Goal: Communication & Community: Ask a question

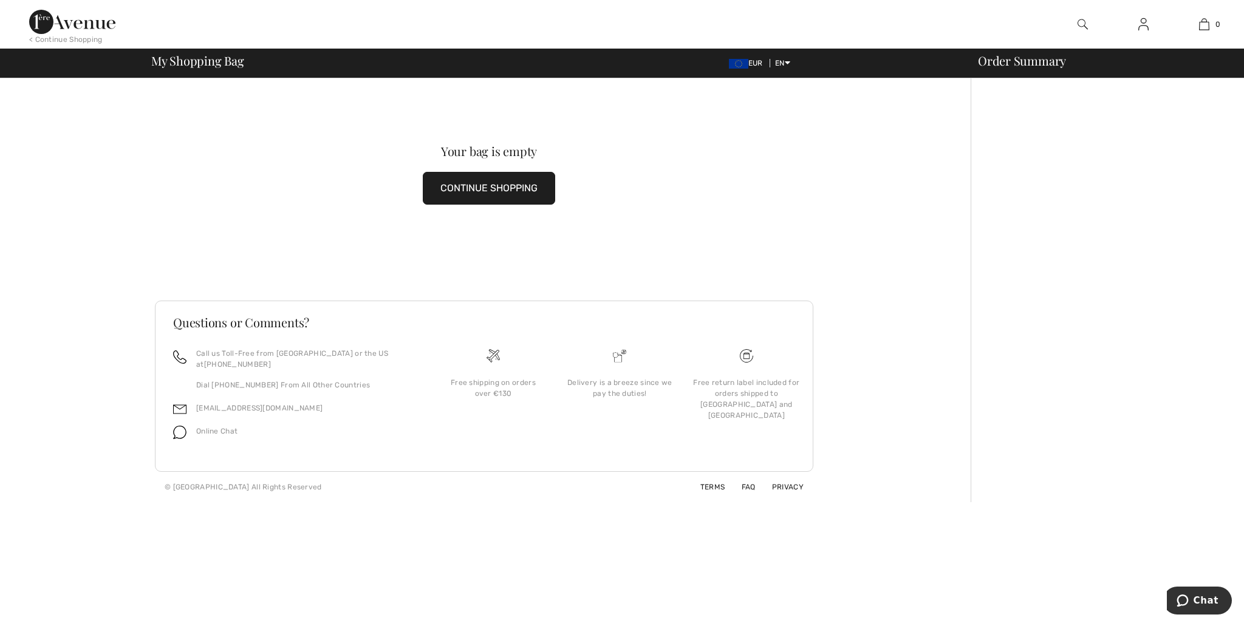
click at [510, 187] on button "CONTINUE SHOPPING" at bounding box center [489, 188] width 132 height 33
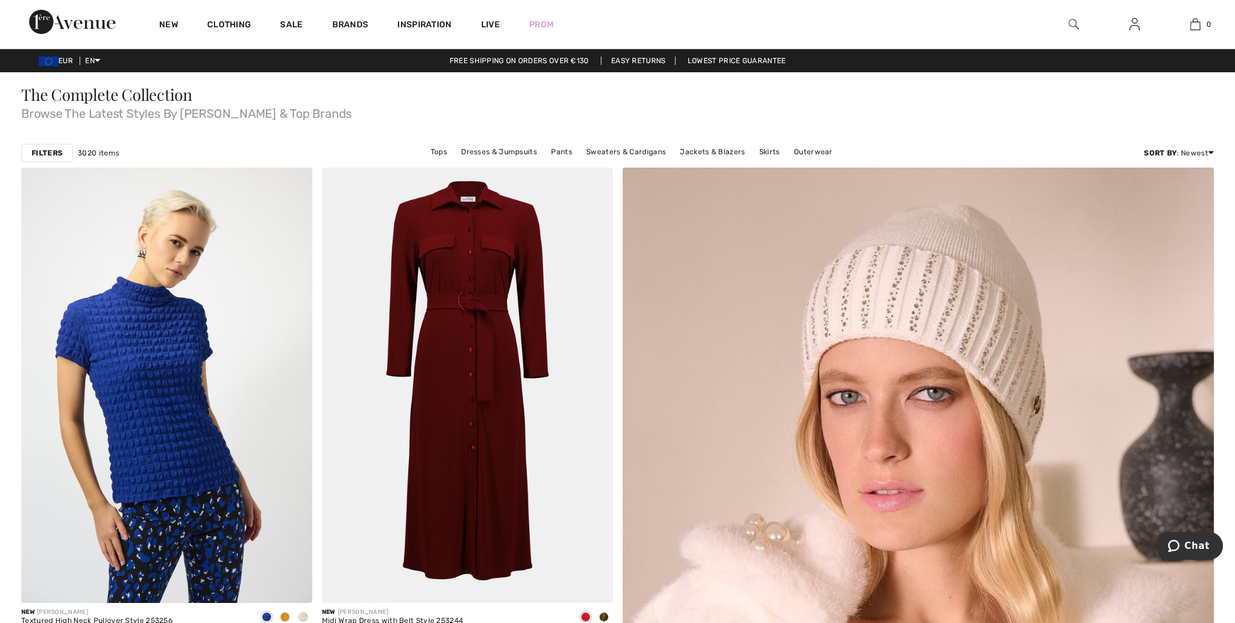
click at [1071, 21] on img at bounding box center [1073, 24] width 10 height 15
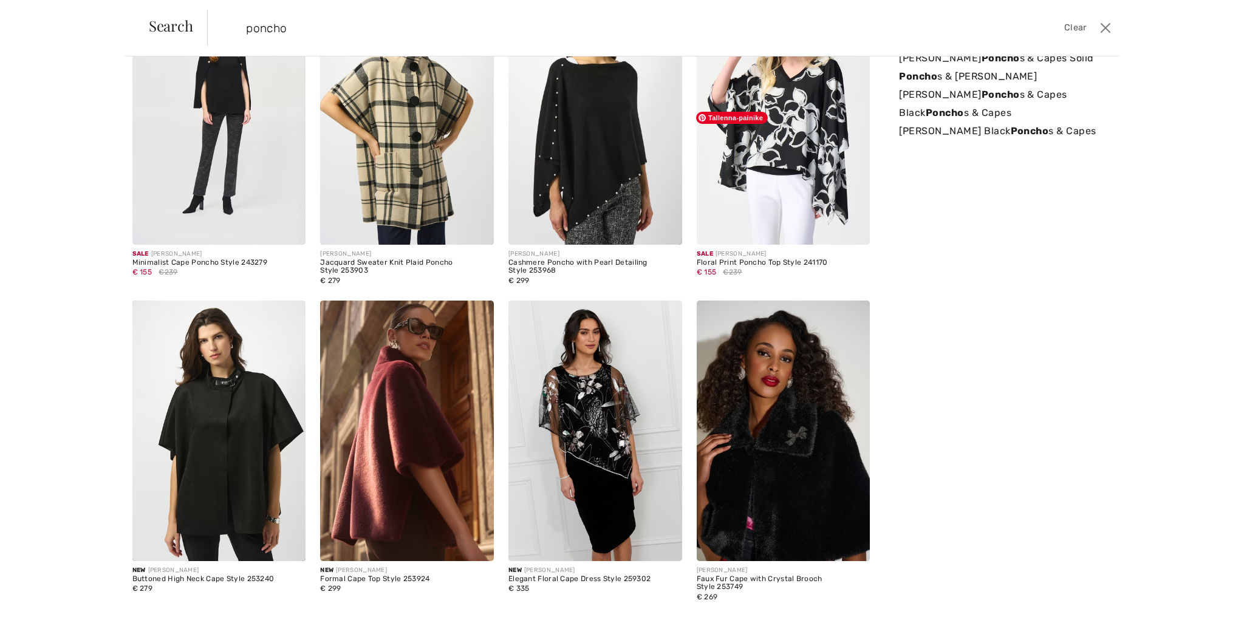
scroll to position [156, 0]
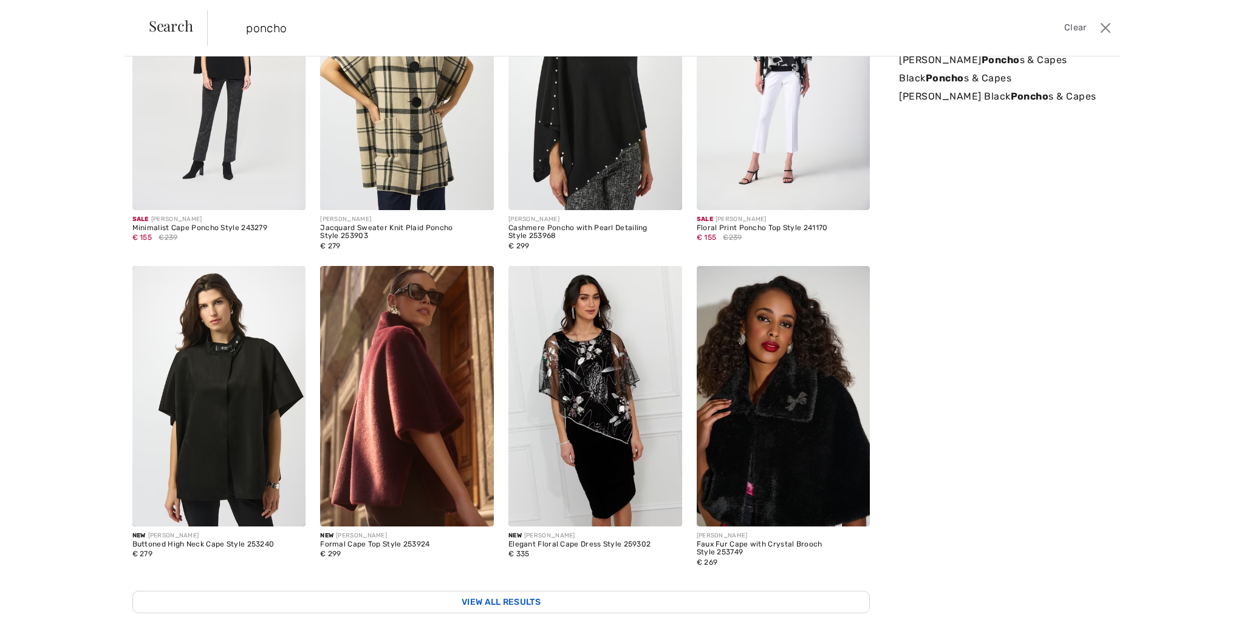
type input "poncho"
click at [521, 591] on link "View All Results" at bounding box center [501, 602] width 738 height 22
click at [522, 591] on link "View All Results" at bounding box center [501, 602] width 738 height 22
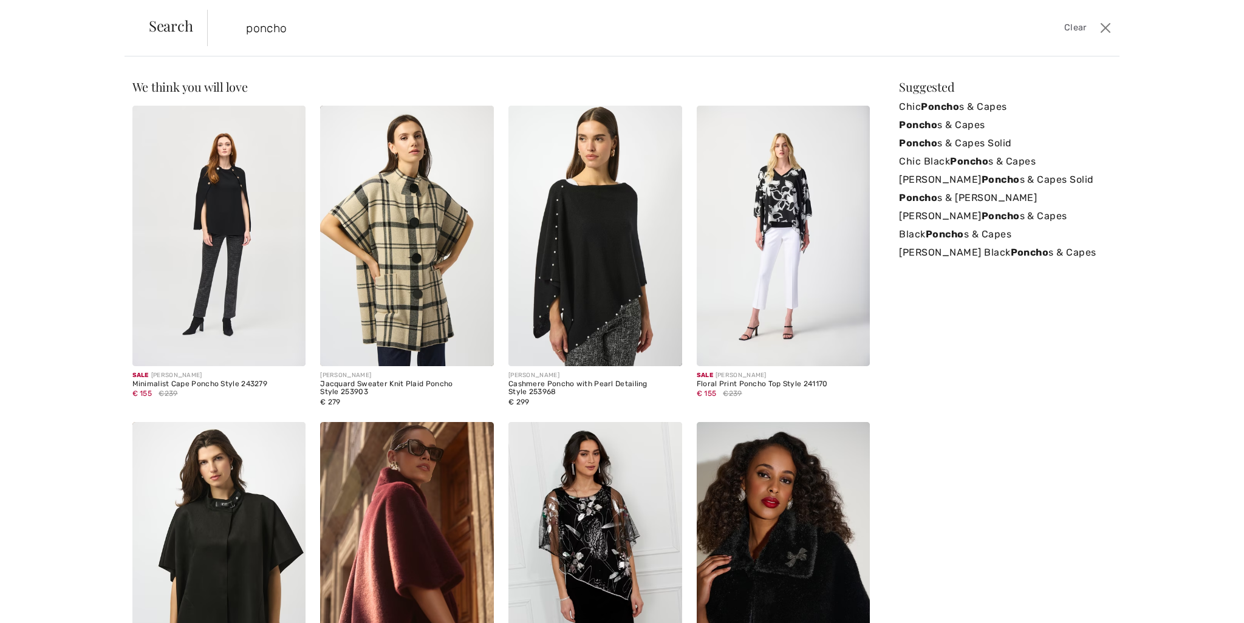
scroll to position [0, 0]
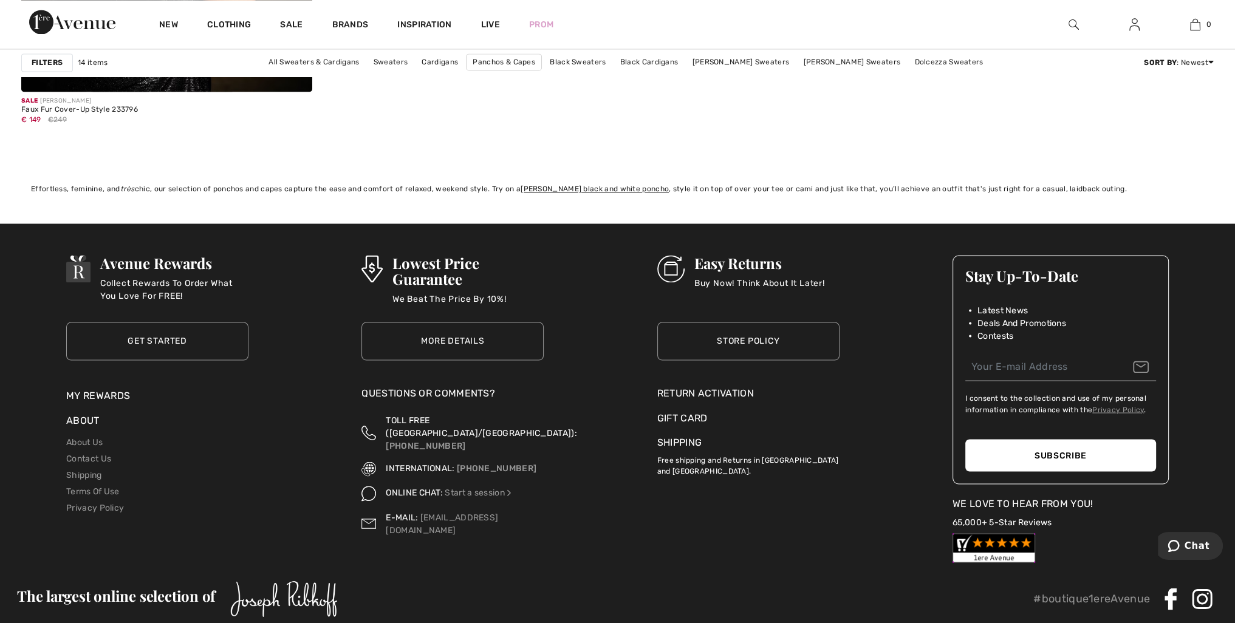
scroll to position [2758, 0]
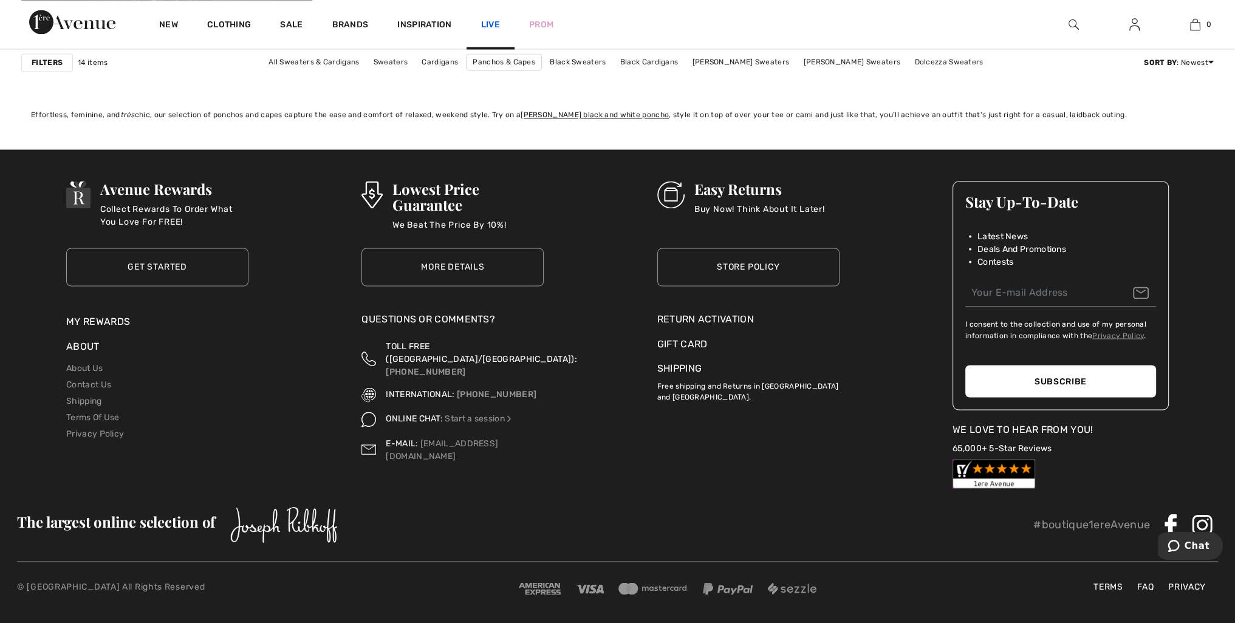
click at [490, 23] on link "Live" at bounding box center [490, 24] width 19 height 13
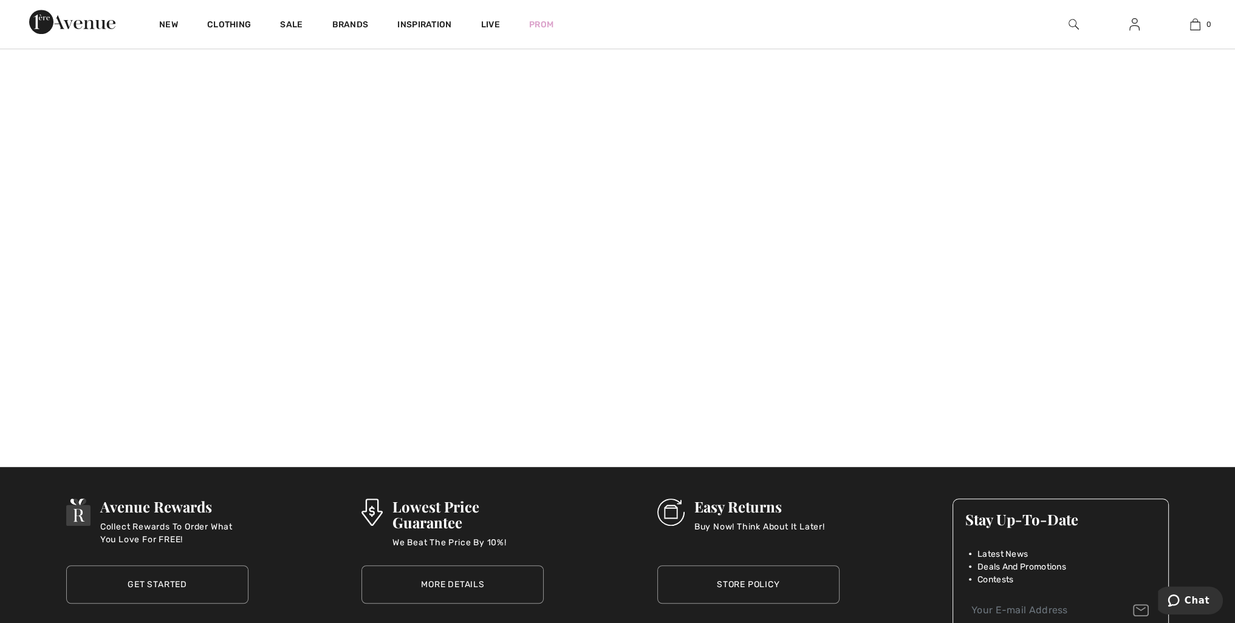
scroll to position [1093, 0]
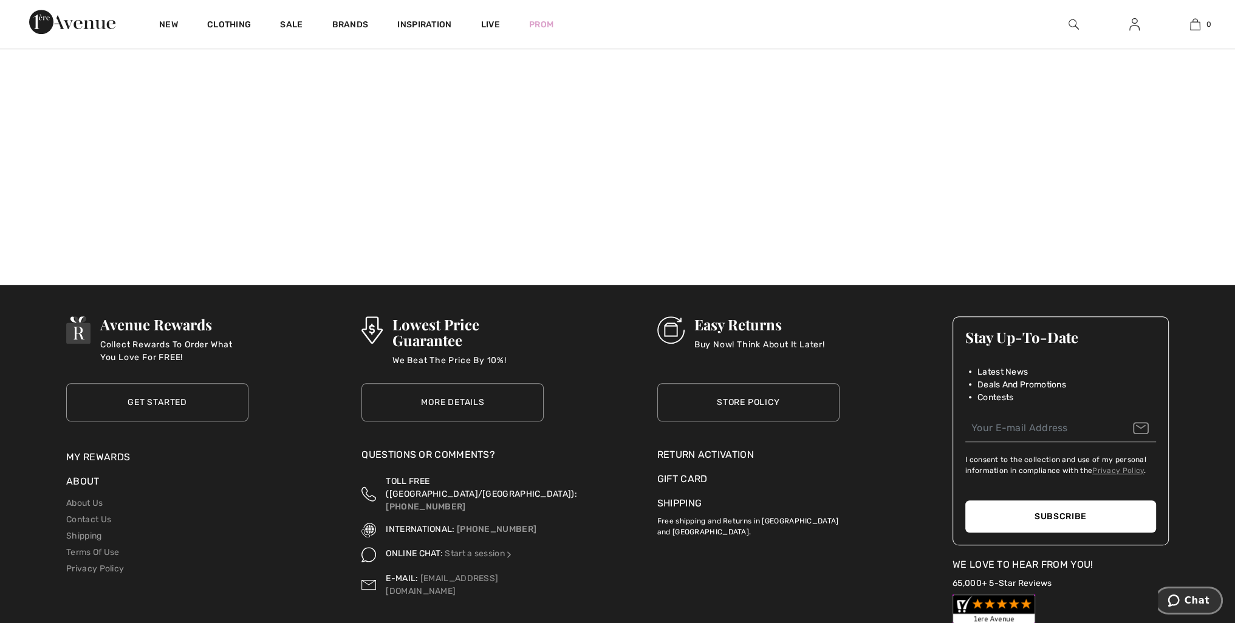
click at [1202, 602] on span "Chat" at bounding box center [1196, 600] width 25 height 11
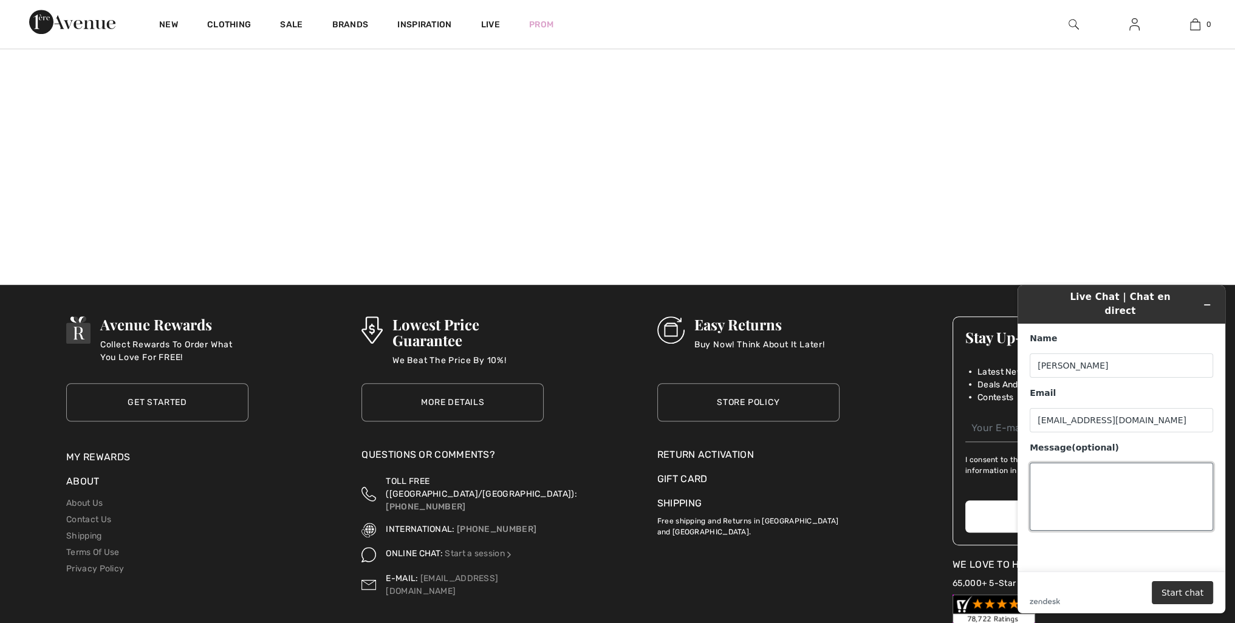
click at [1036, 463] on textarea "Message (optional)" at bounding box center [1120, 497] width 183 height 68
type textarea "Olen odottanut tilaamaani ponchoa ja nyt teiltä tullut viesti ettei sitä tullll…"
click at [1194, 592] on button "Start chat" at bounding box center [1181, 592] width 61 height 23
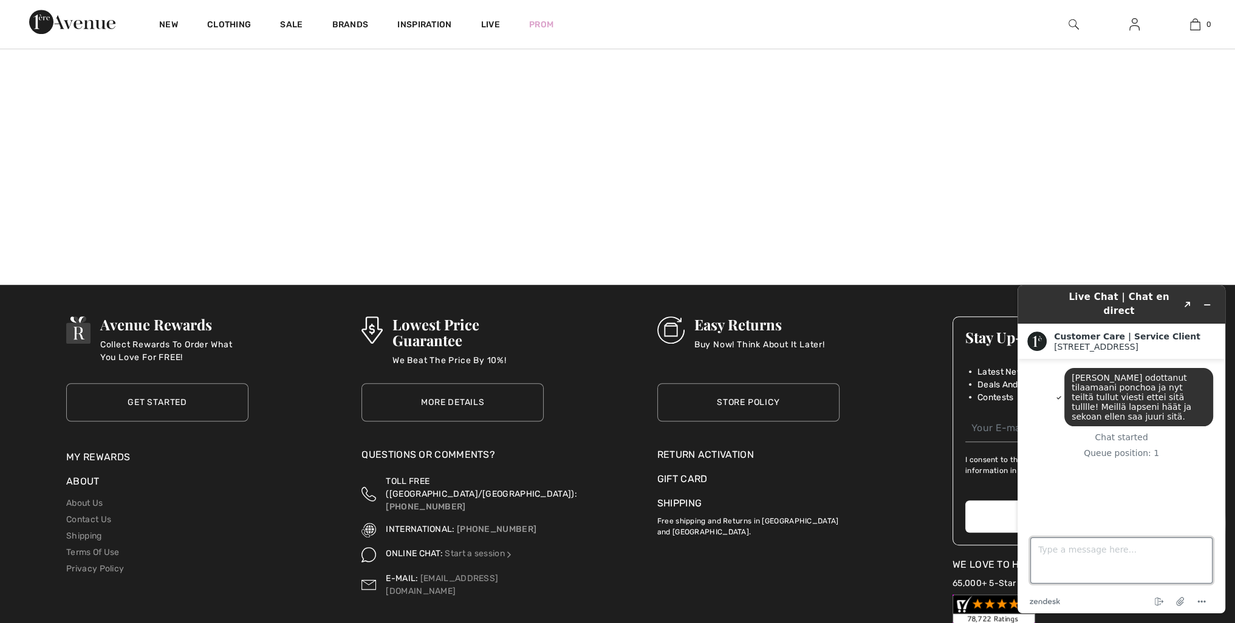
click at [1037, 547] on textarea "Type a message here..." at bounding box center [1121, 560] width 182 height 46
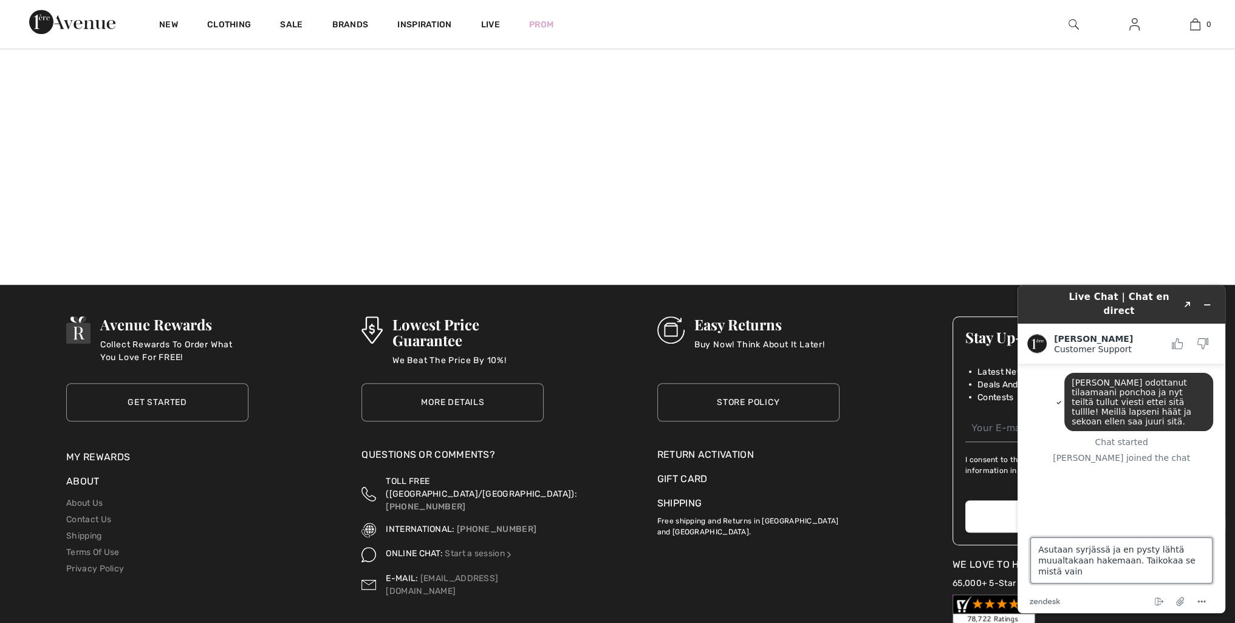
type textarea "Asutaan syrjässä ja en pysty lähtä muualtakaan hakemaan. Taikokaa se mistä vain!"
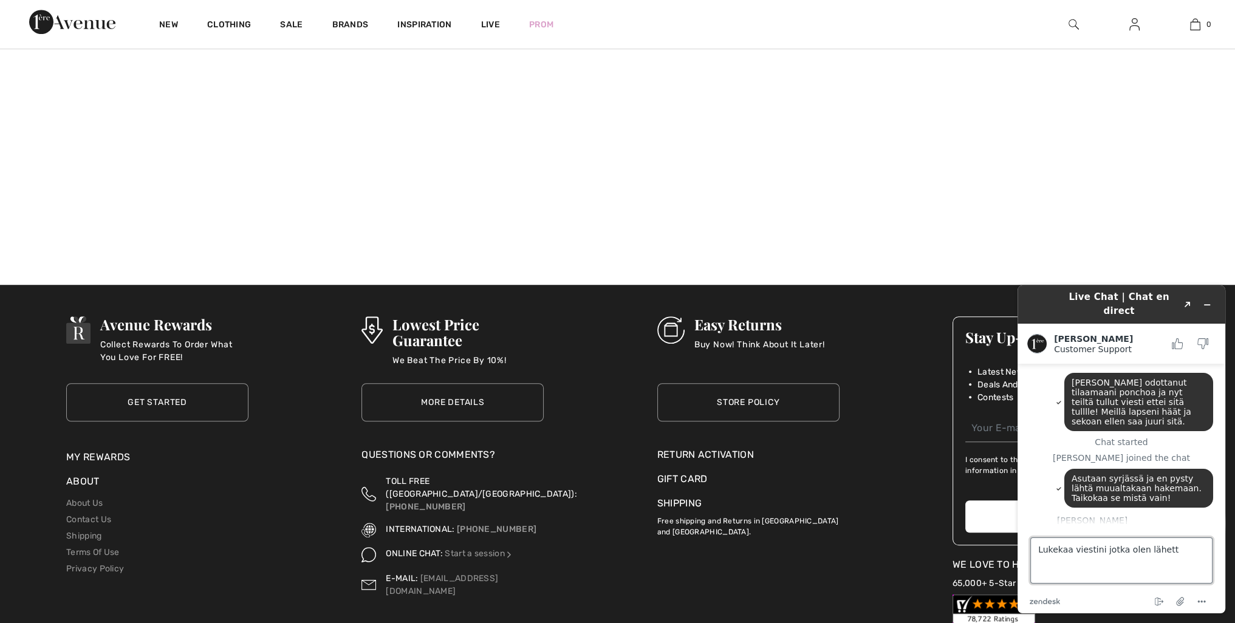
scroll to position [25, 0]
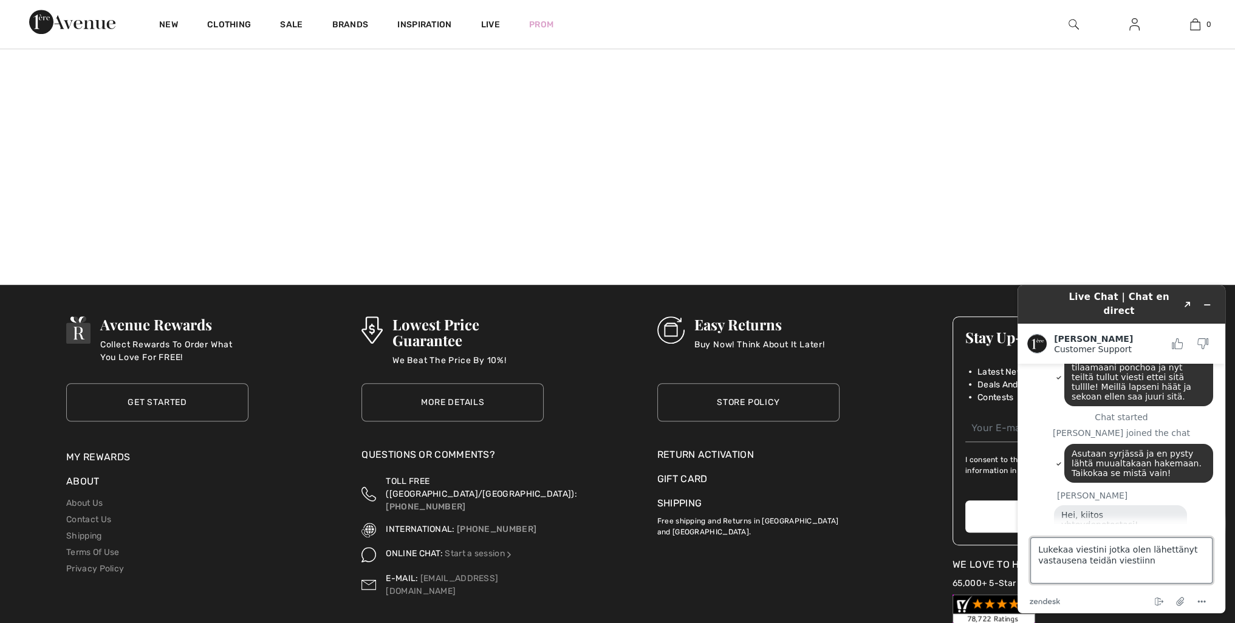
type textarea "Lukekaa viestini jotka olen lähettänyt vastausena teidän viestiinne"
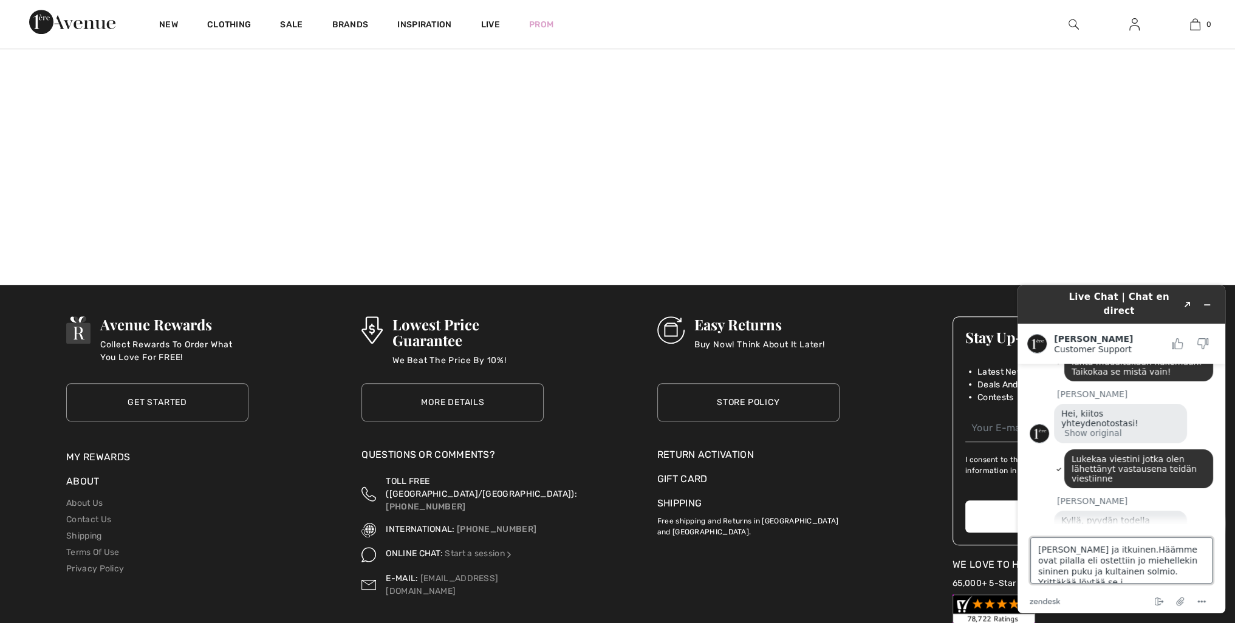
scroll to position [5, 0]
type textarea "Olen raivoissani ja itkuinen.Häämme ovat pilalla eli ostettiin jo miehellekin s…"
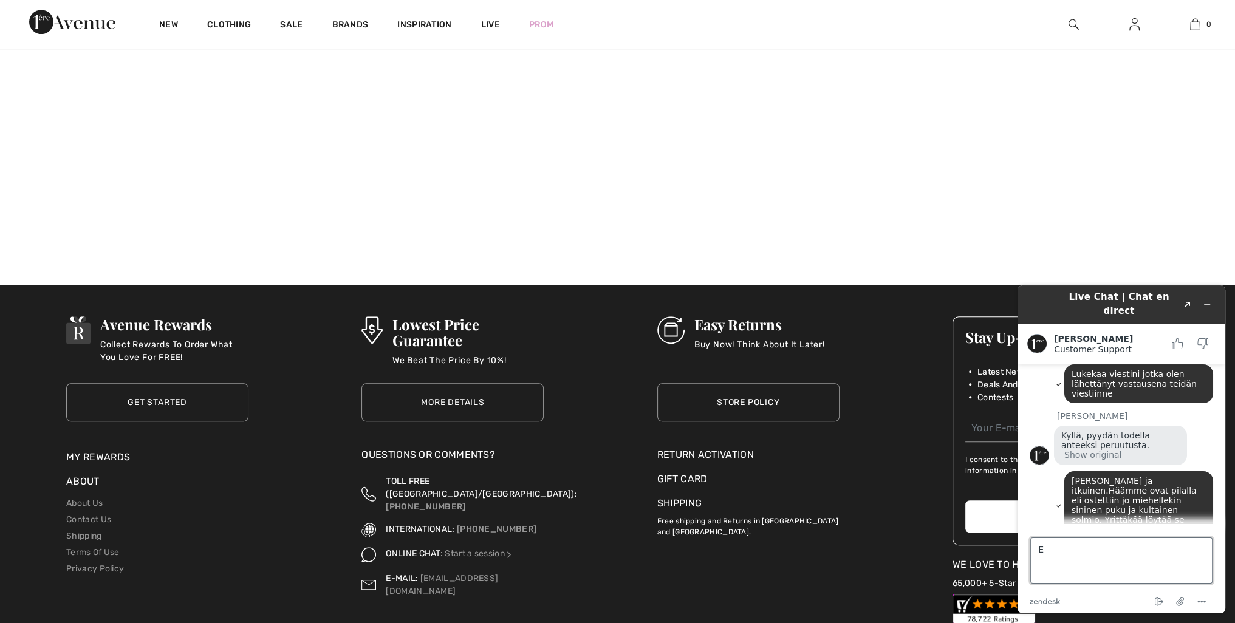
scroll to position [188, 0]
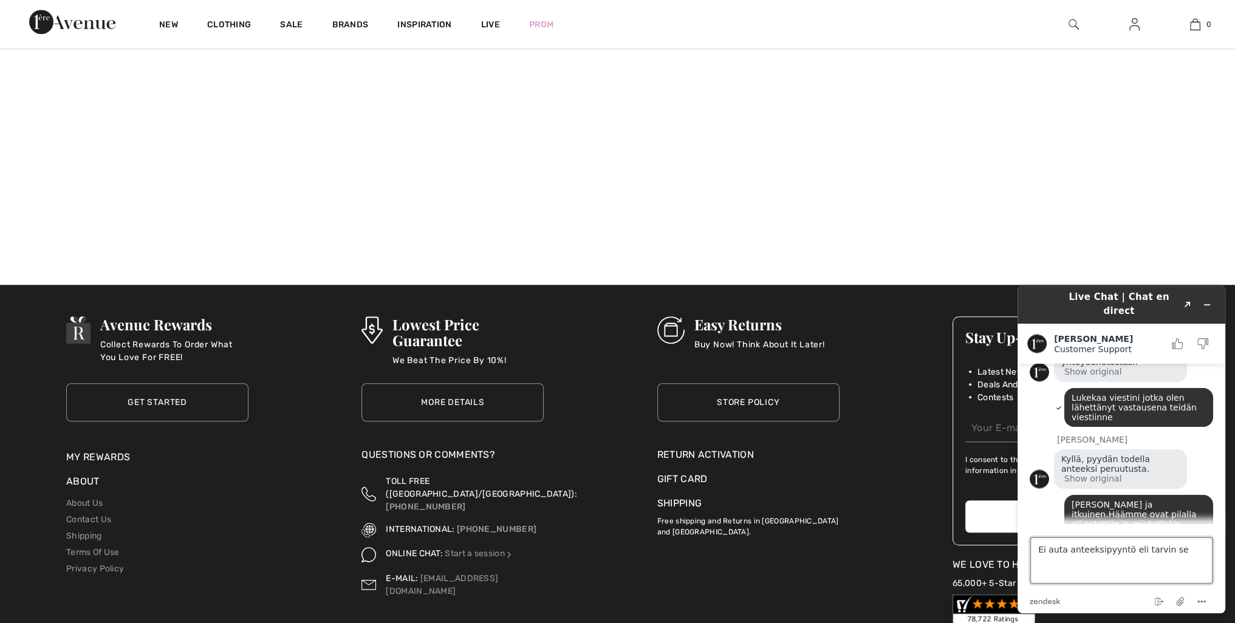
type textarea "Ei auta anteeksipyyntö eli tarvin sen"
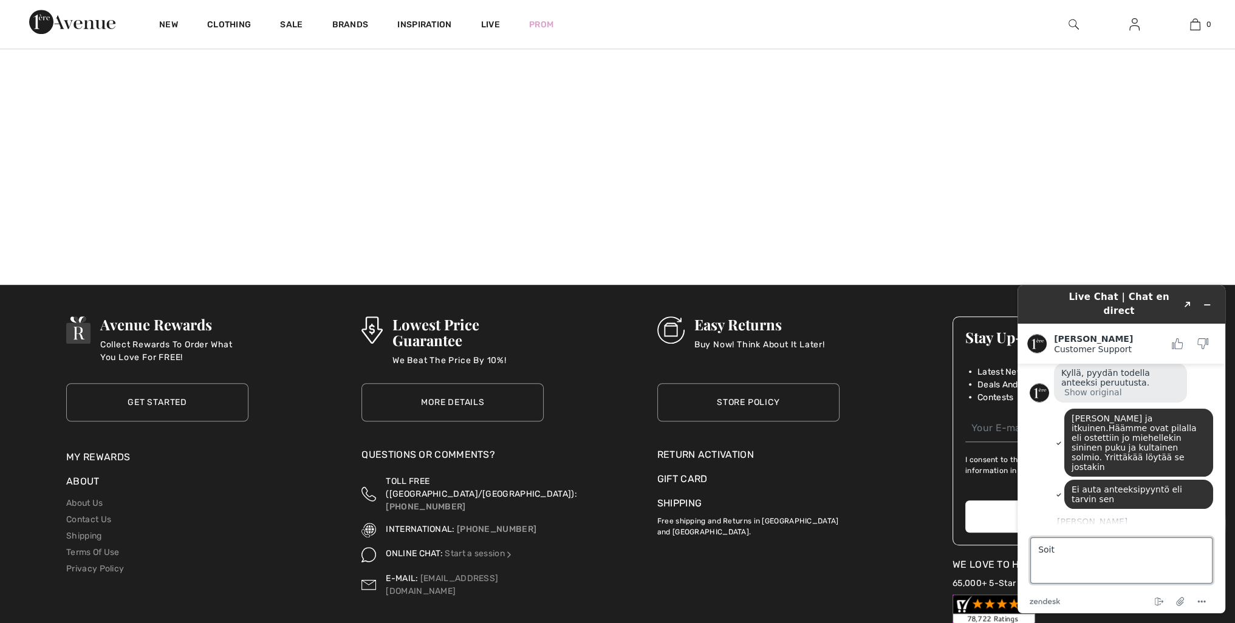
scroll to position [316, 0]
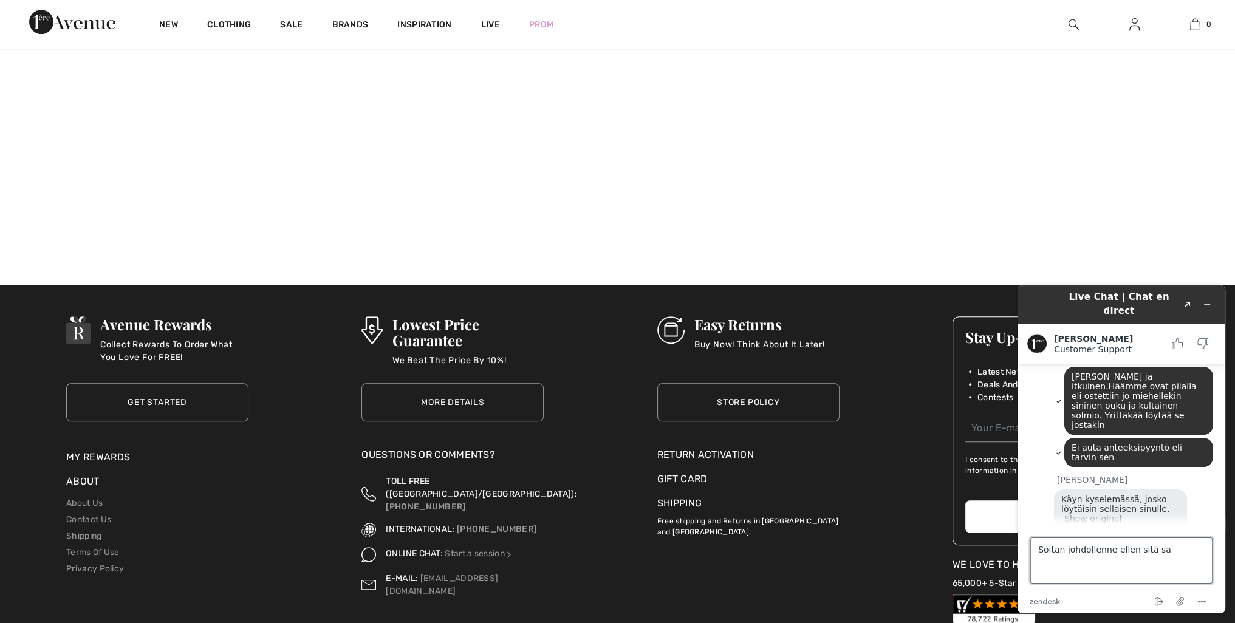
type textarea "Soitan johdollenne ellen sitä saa"
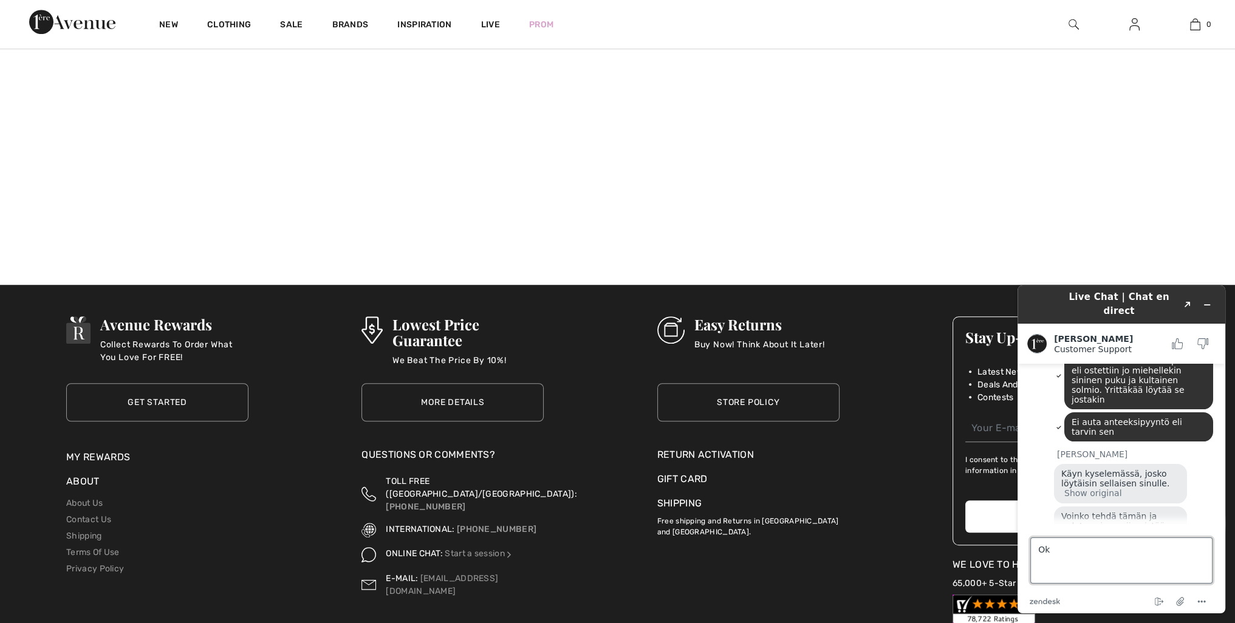
type textarea "Ok!"
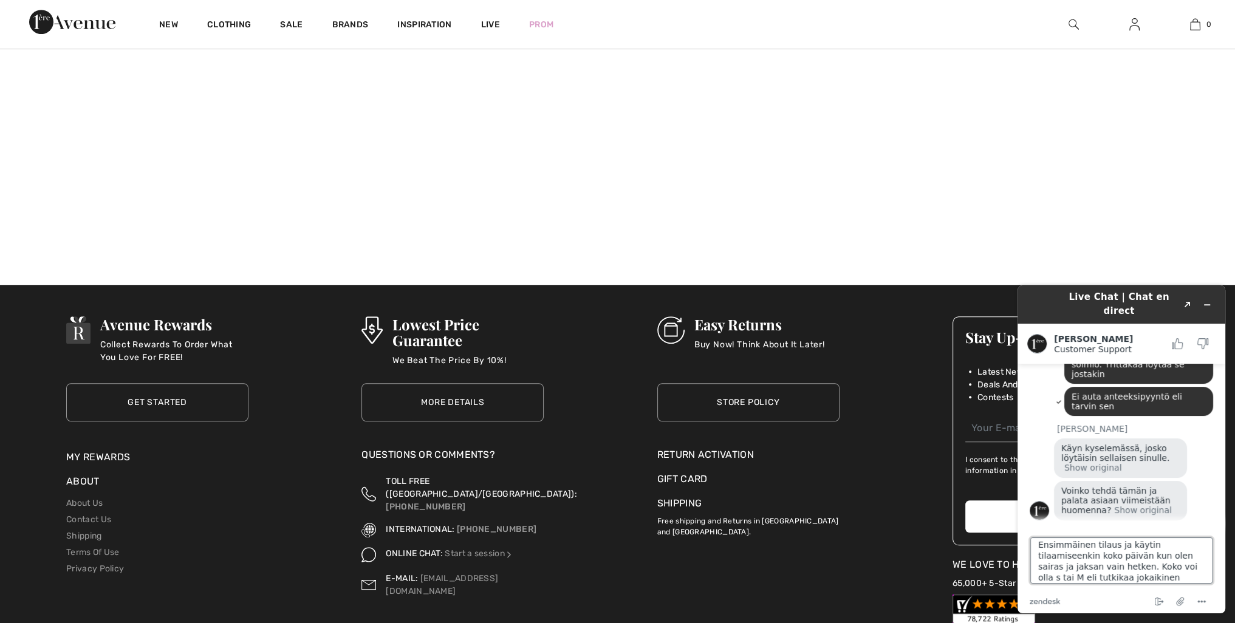
scroll to position [364, 0]
type textarea "Ensimmäinen tilaus ja käytin tilaamiseenkin koko päivän kun olen sairas ja jaks…"
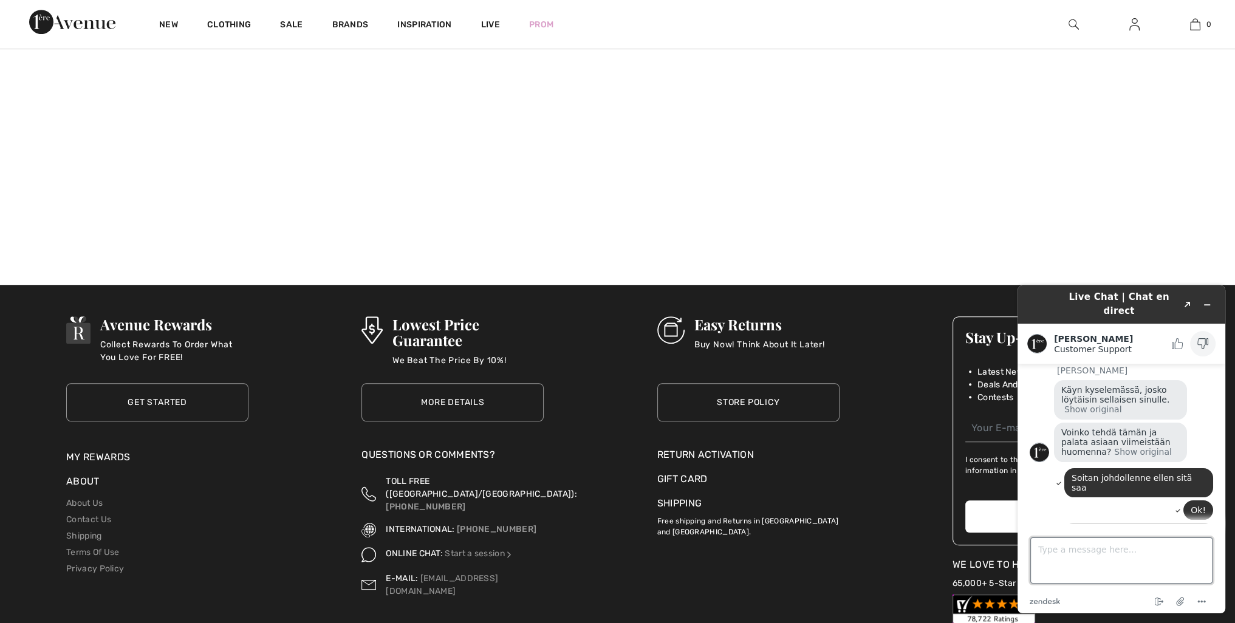
scroll to position [428, 0]
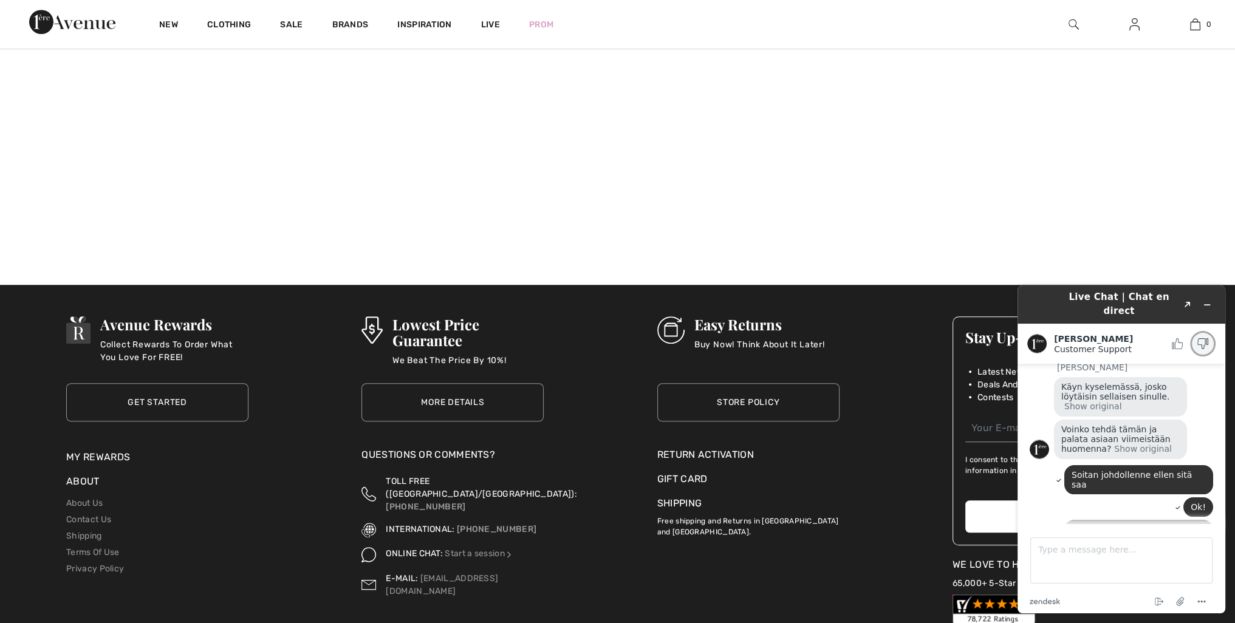
click at [1204, 338] on icon "Rate this chat as bad" at bounding box center [1202, 343] width 11 height 11
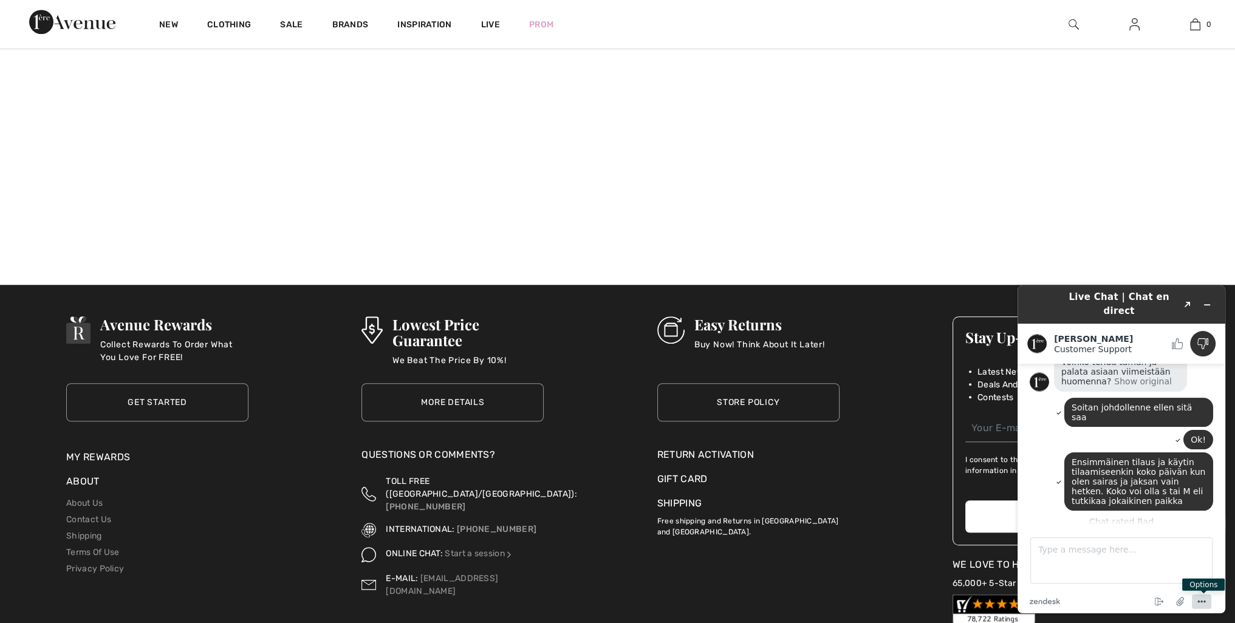
click at [1201, 603] on icon "Menu" at bounding box center [1201, 602] width 15 height 15
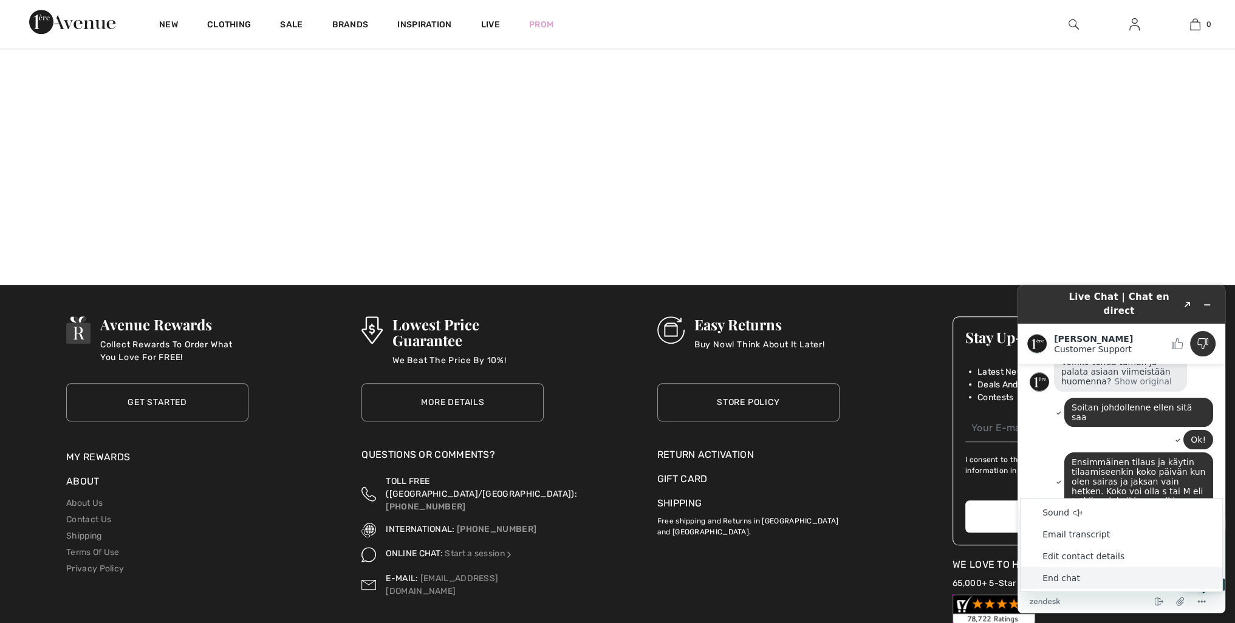
click at [1069, 579] on li "End chat" at bounding box center [1121, 578] width 202 height 22
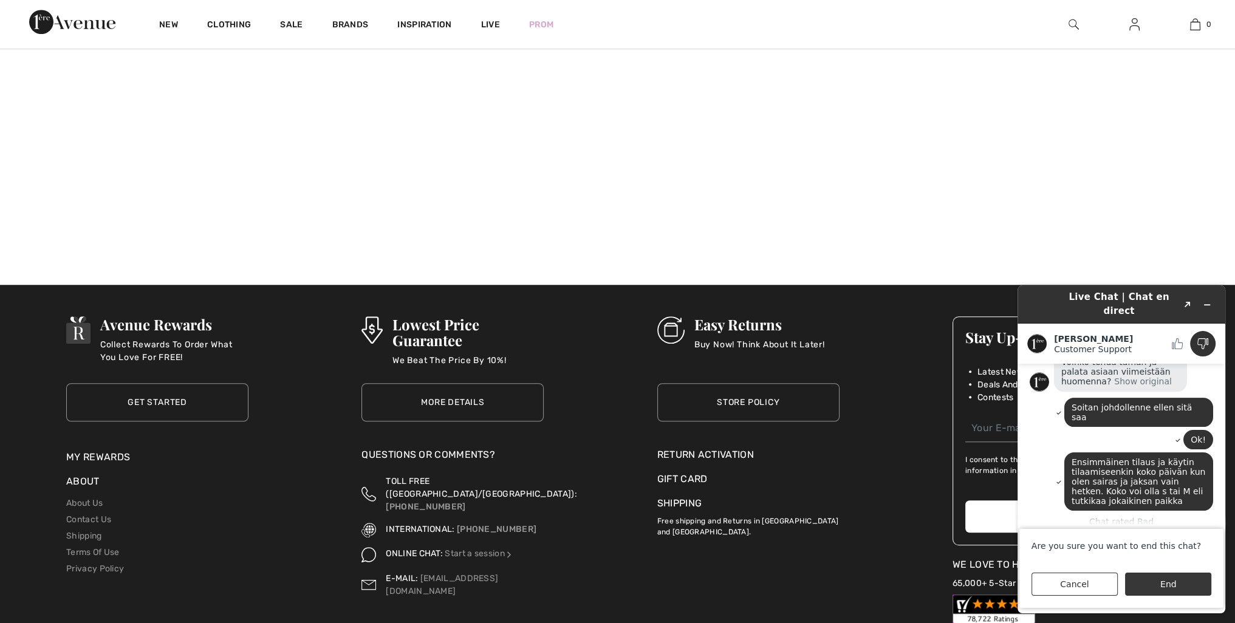
click at [1165, 585] on button "End" at bounding box center [1168, 584] width 86 height 23
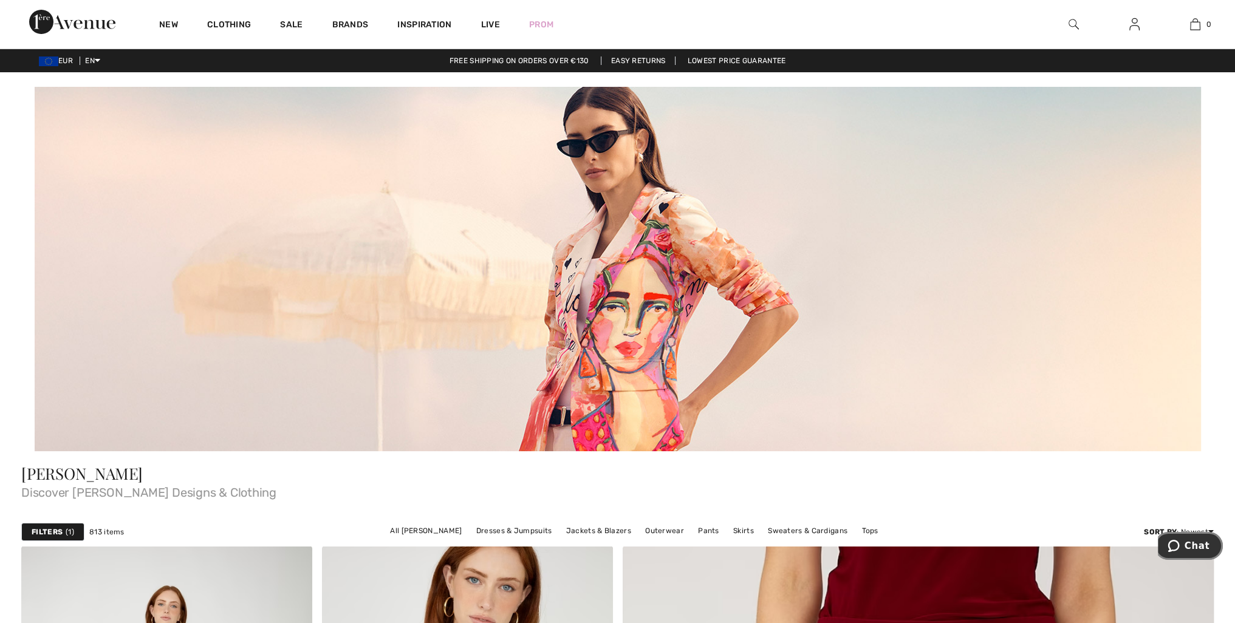
click at [1201, 542] on span "Chat" at bounding box center [1196, 545] width 25 height 11
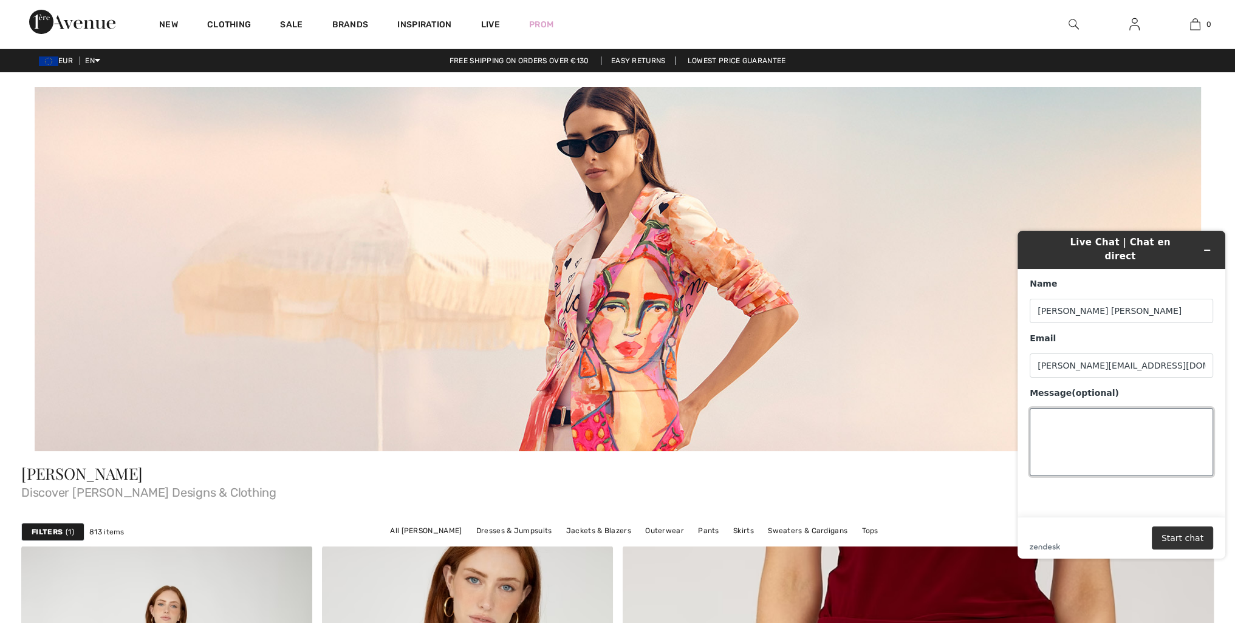
click at [1045, 412] on textarea "Message (optional)" at bounding box center [1120, 442] width 183 height 68
type textarea "I"
type textarea "Dresses dont suit me as I am short and round shaped"
click at [1188, 534] on button "Start chat" at bounding box center [1181, 537] width 61 height 23
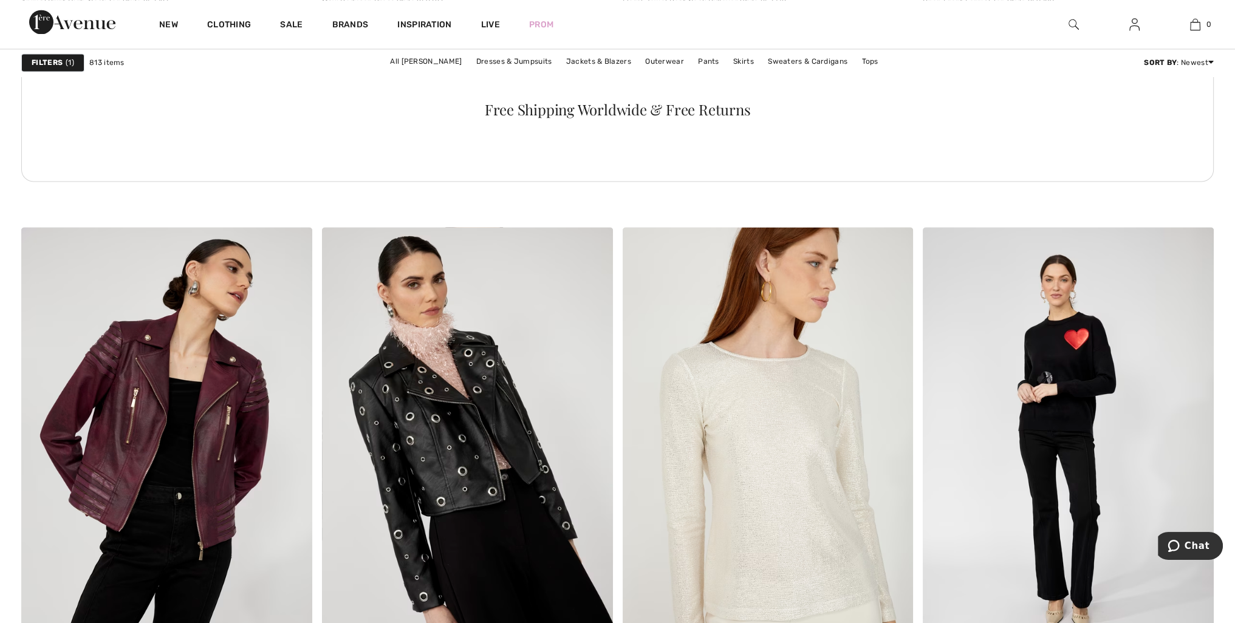
scroll to position [2550, 0]
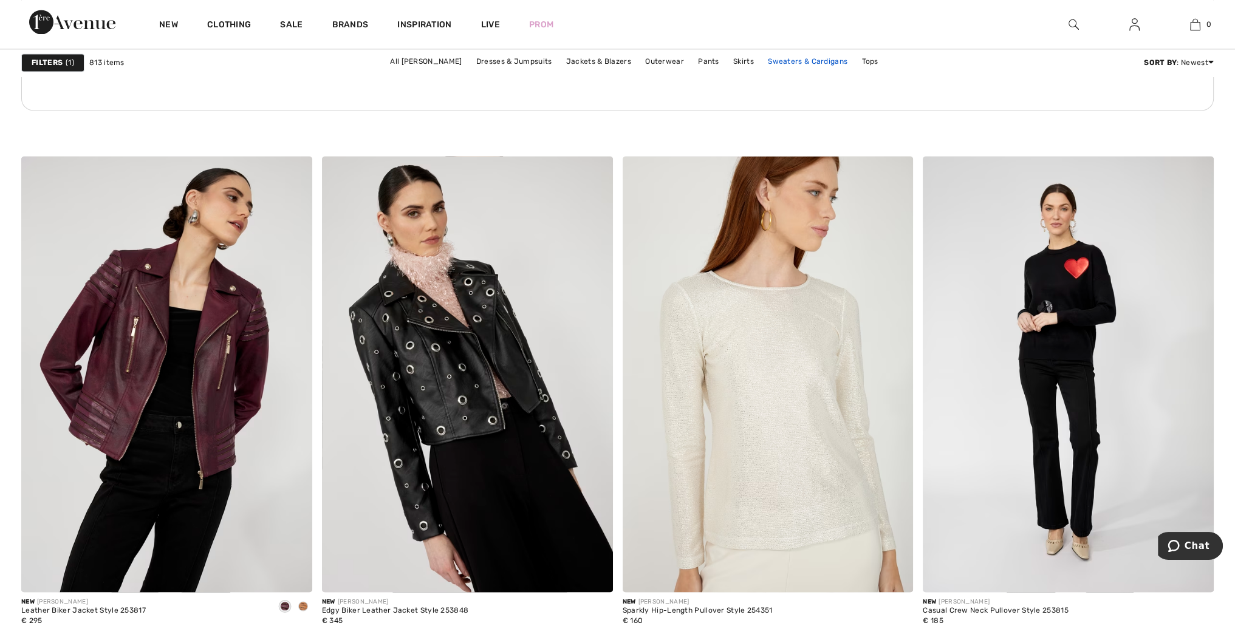
click at [792, 59] on link "Sweaters & Cardigans" at bounding box center [807, 61] width 92 height 16
click at [440, 61] on link "All Frank Lyman" at bounding box center [426, 61] width 84 height 16
click at [434, 59] on link "All [PERSON_NAME]" at bounding box center [426, 61] width 84 height 16
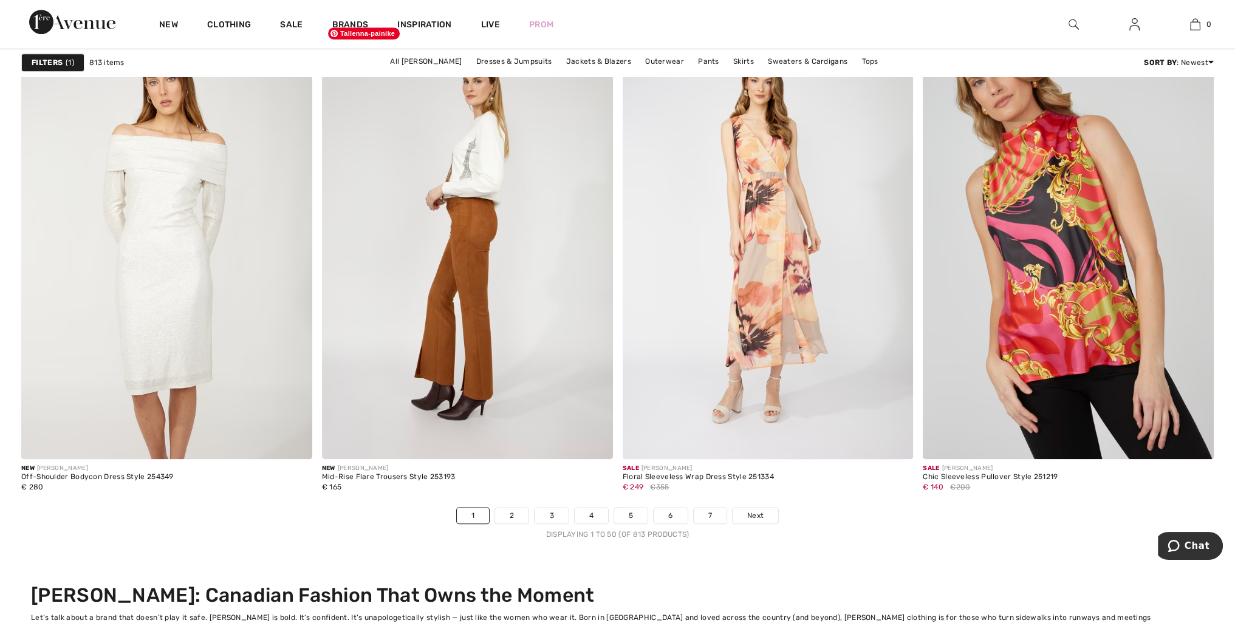
scroll to position [7712, 0]
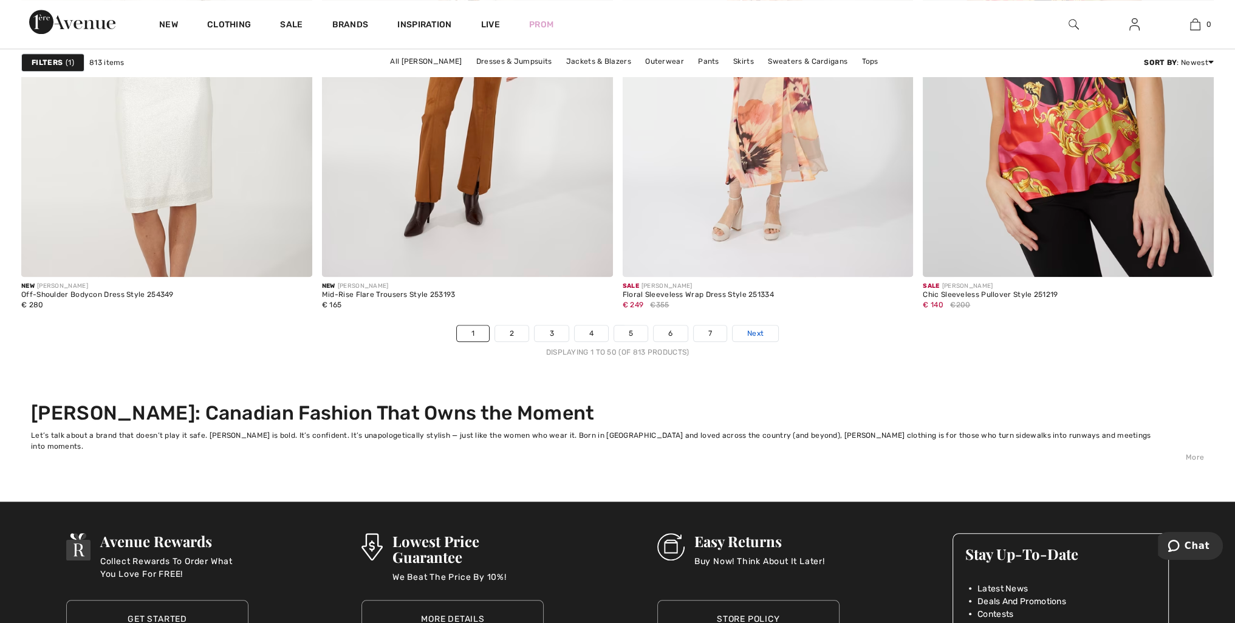
click at [751, 329] on span "Next" at bounding box center [755, 333] width 16 height 11
click at [757, 329] on span "Next" at bounding box center [755, 333] width 16 height 11
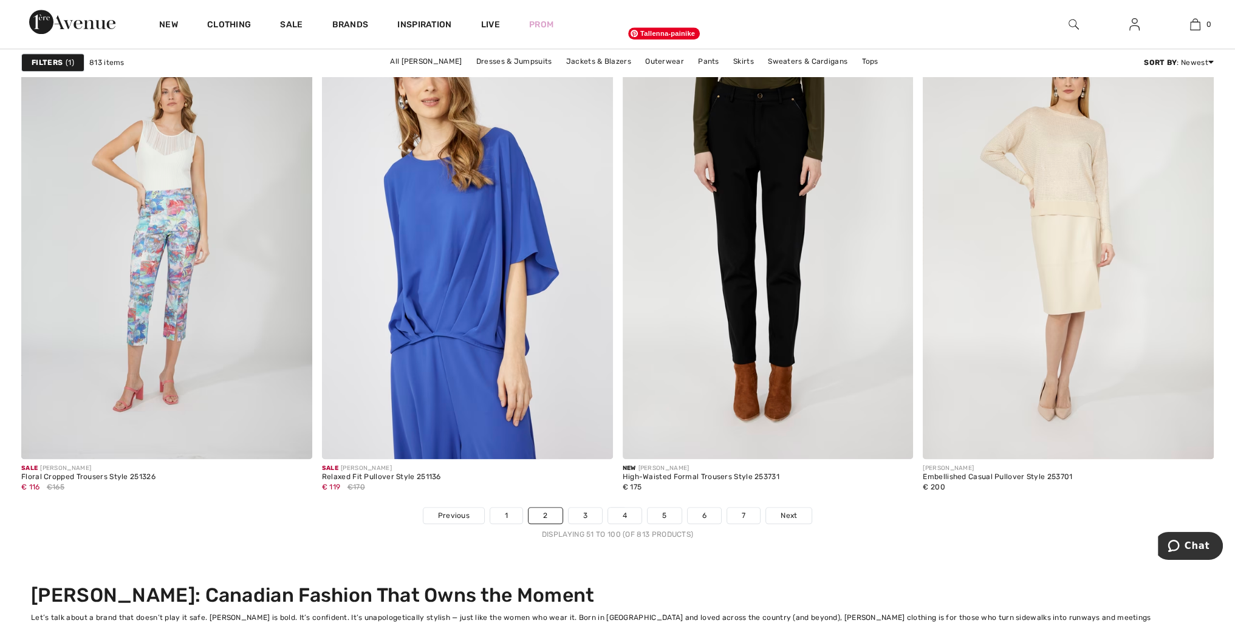
scroll to position [7712, 0]
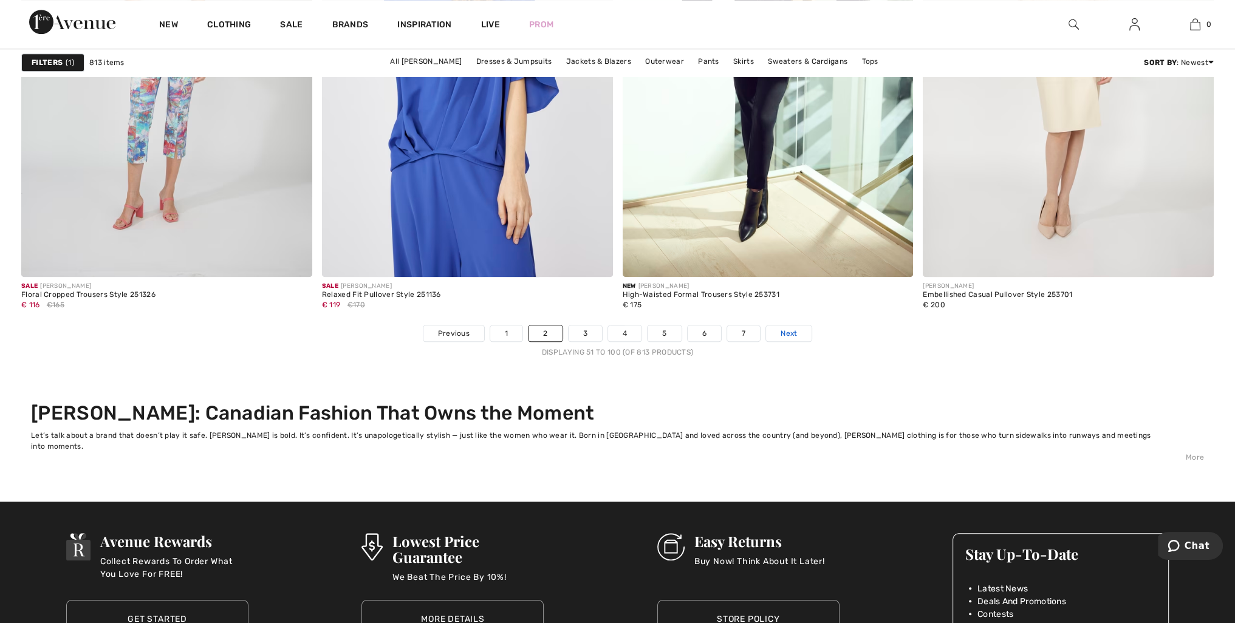
click at [789, 329] on span "Next" at bounding box center [788, 333] width 16 height 11
click at [786, 330] on span "Next" at bounding box center [788, 333] width 16 height 11
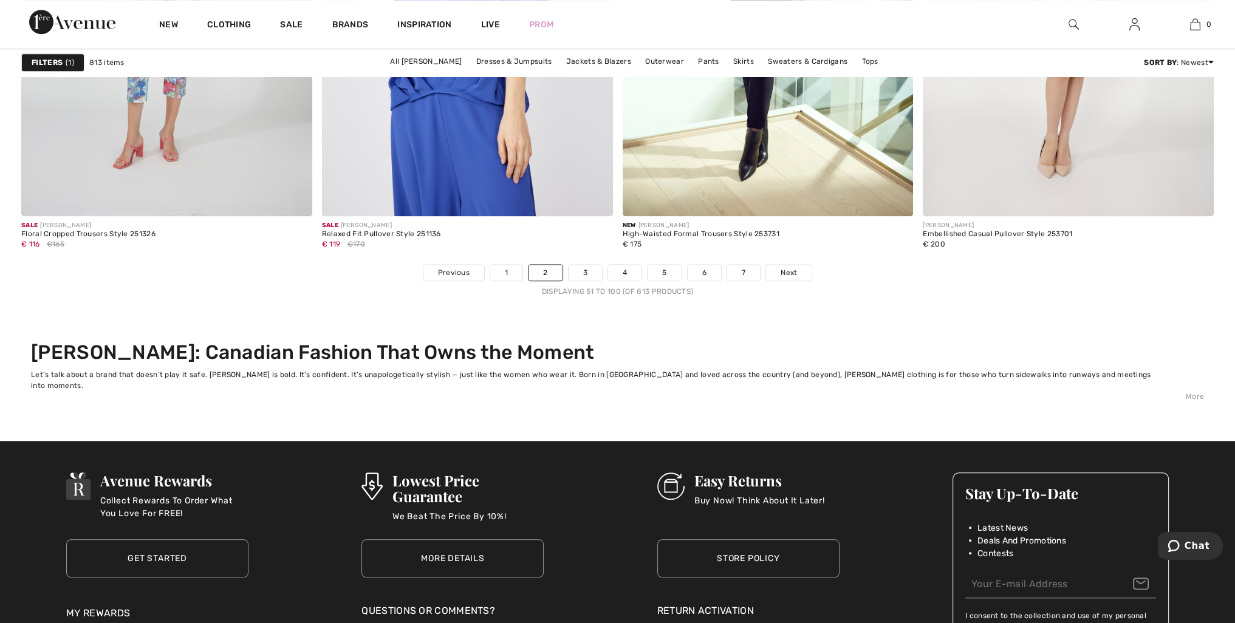
scroll to position [7591, 0]
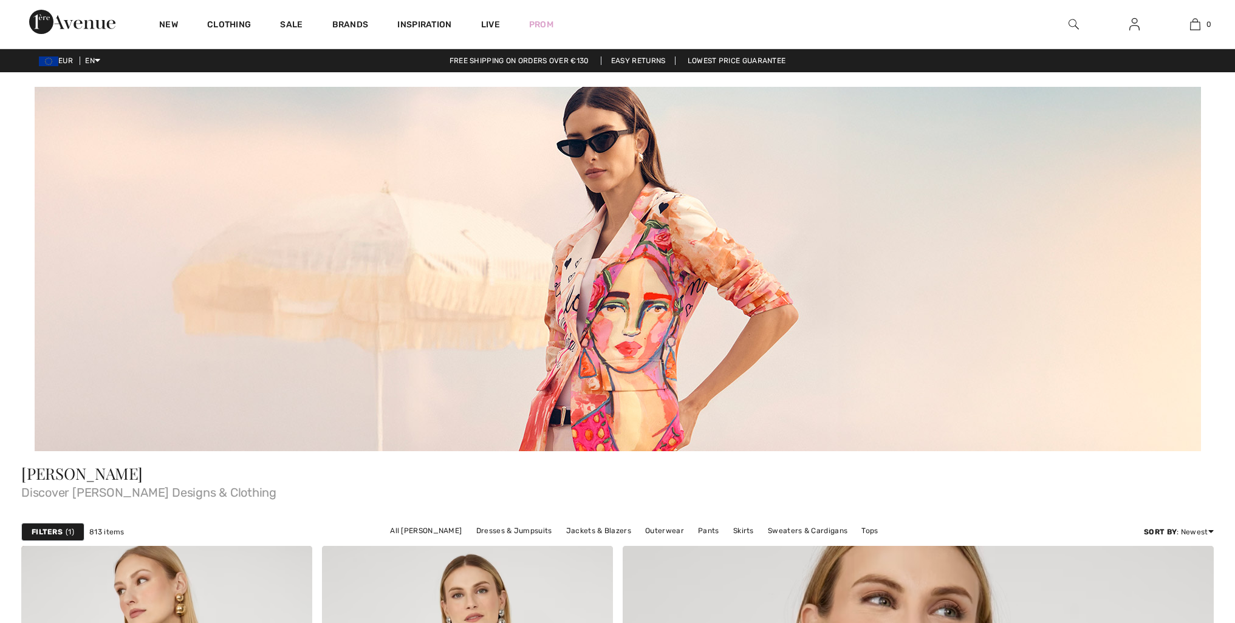
checkbox input "true"
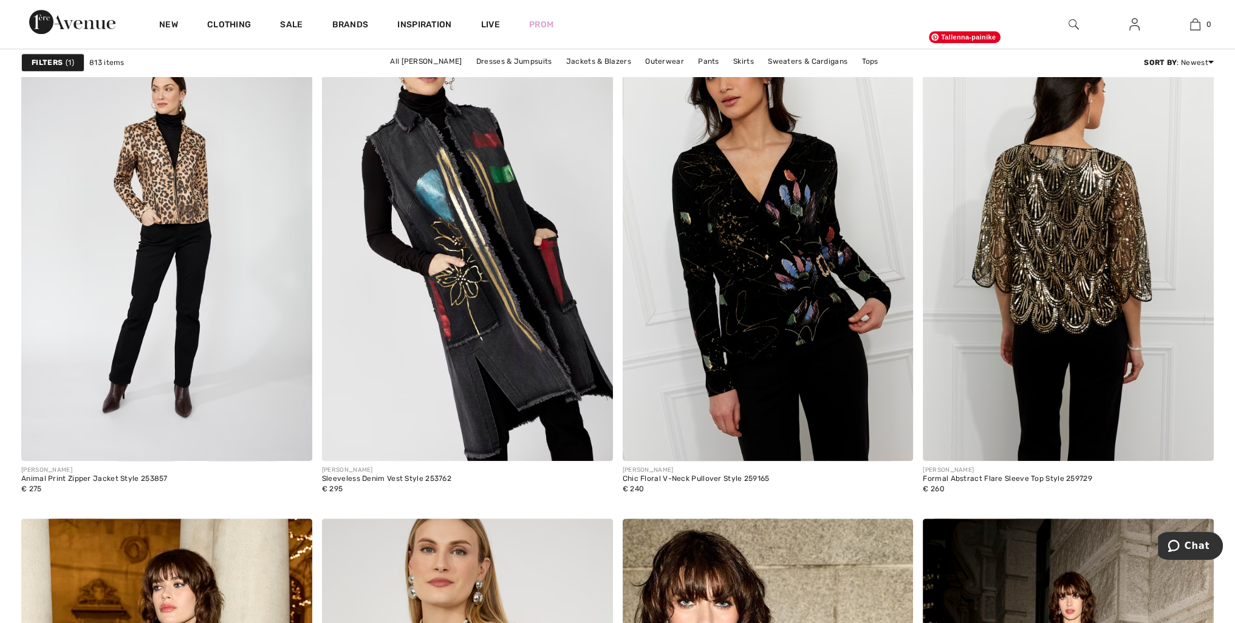
scroll to position [1457, 0]
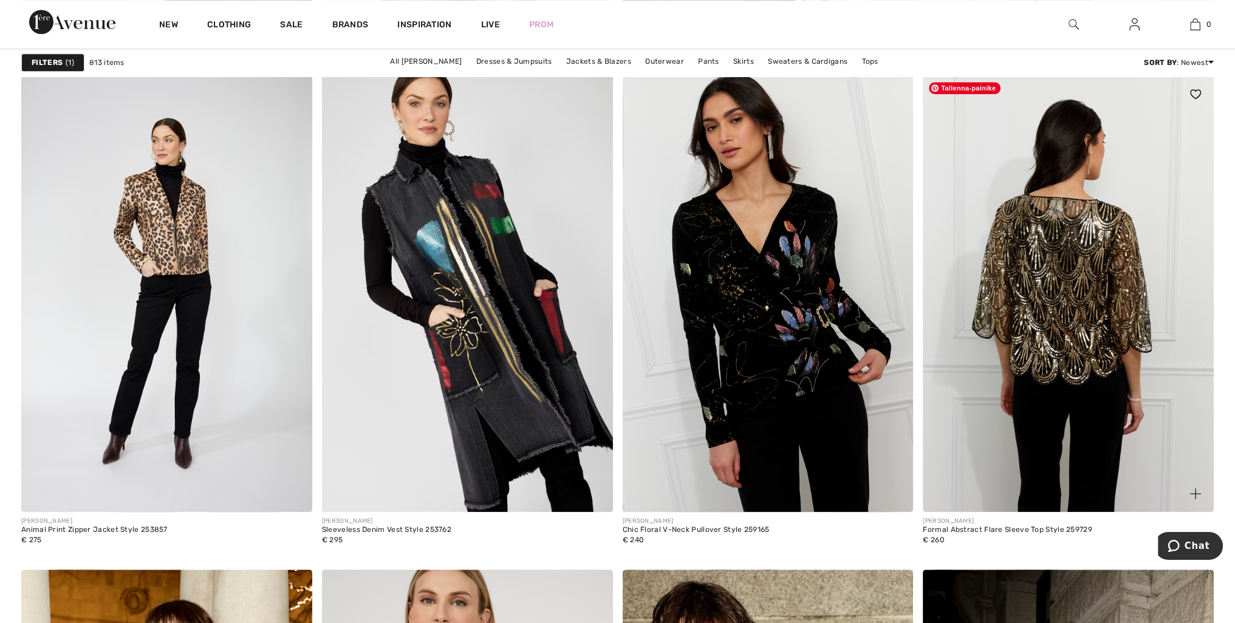
click at [1079, 300] on img at bounding box center [1067, 294] width 291 height 436
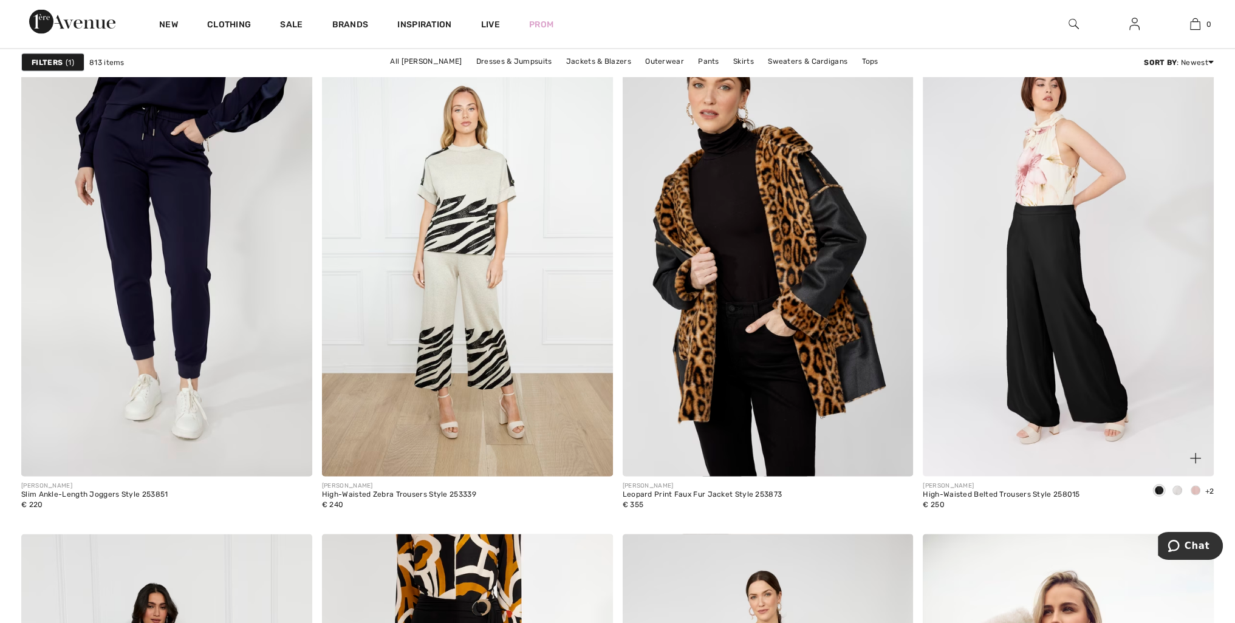
scroll to position [3158, 0]
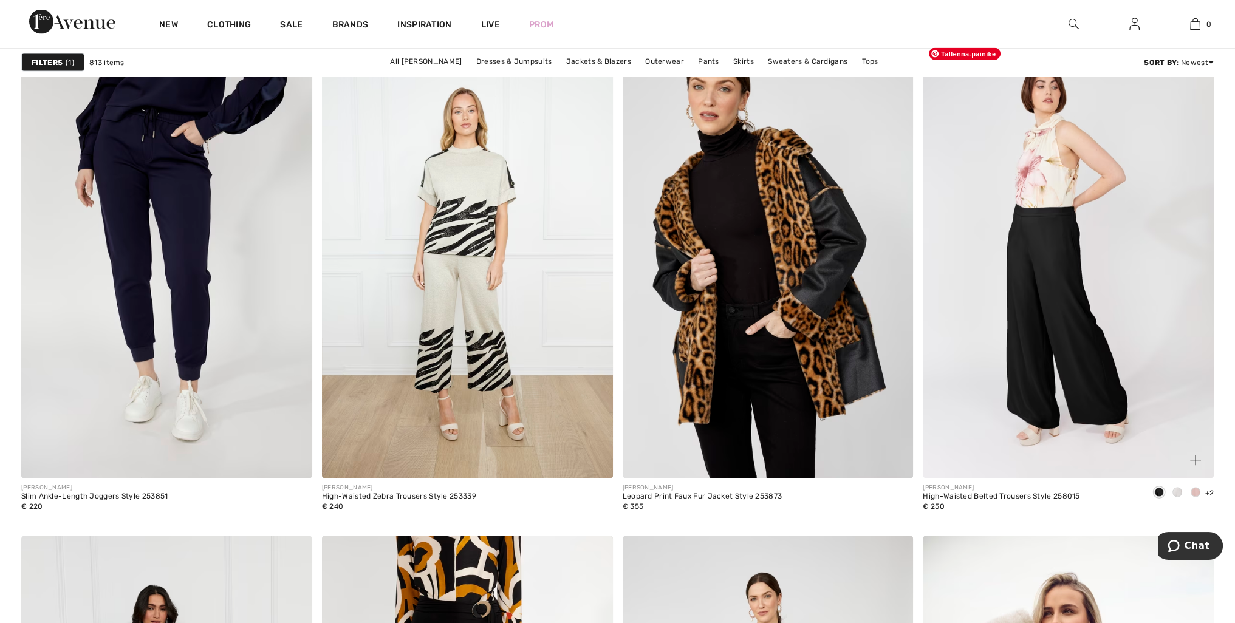
click at [1070, 358] on img at bounding box center [1067, 261] width 291 height 436
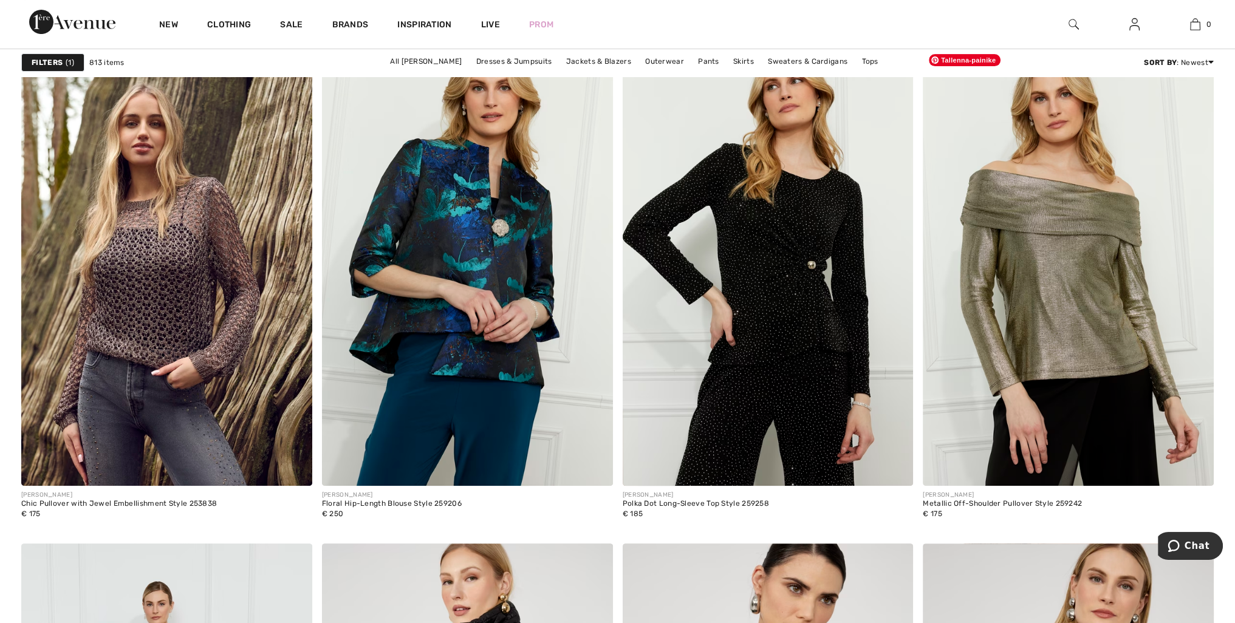
scroll to position [6498, 0]
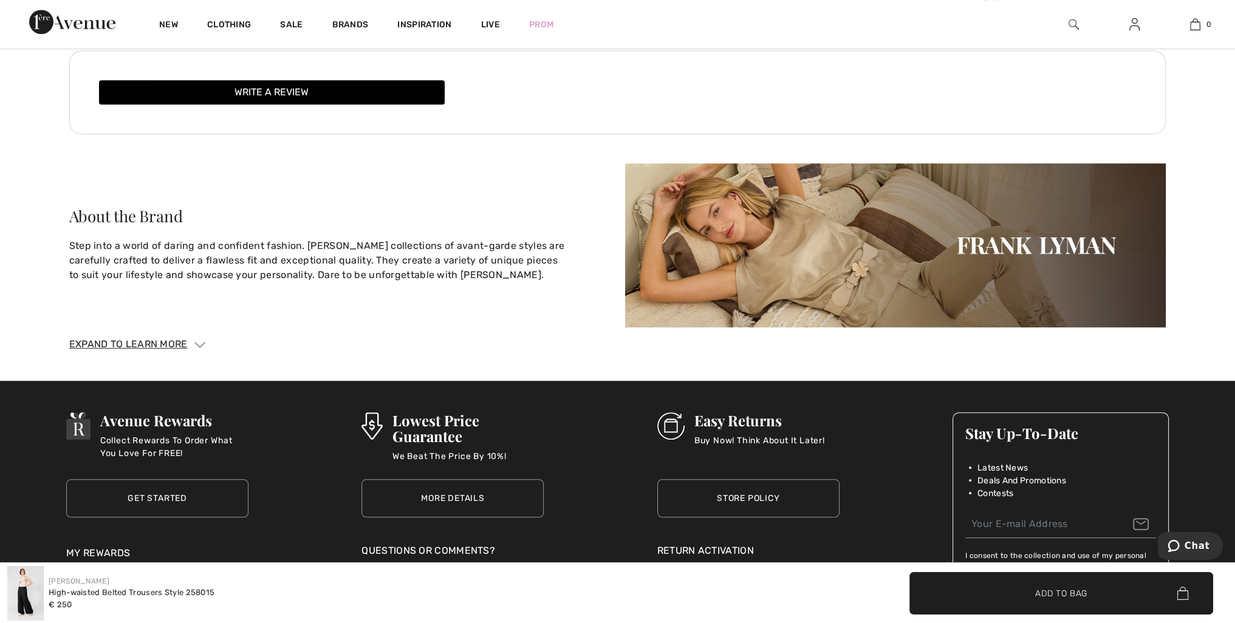
scroll to position [1375, 0]
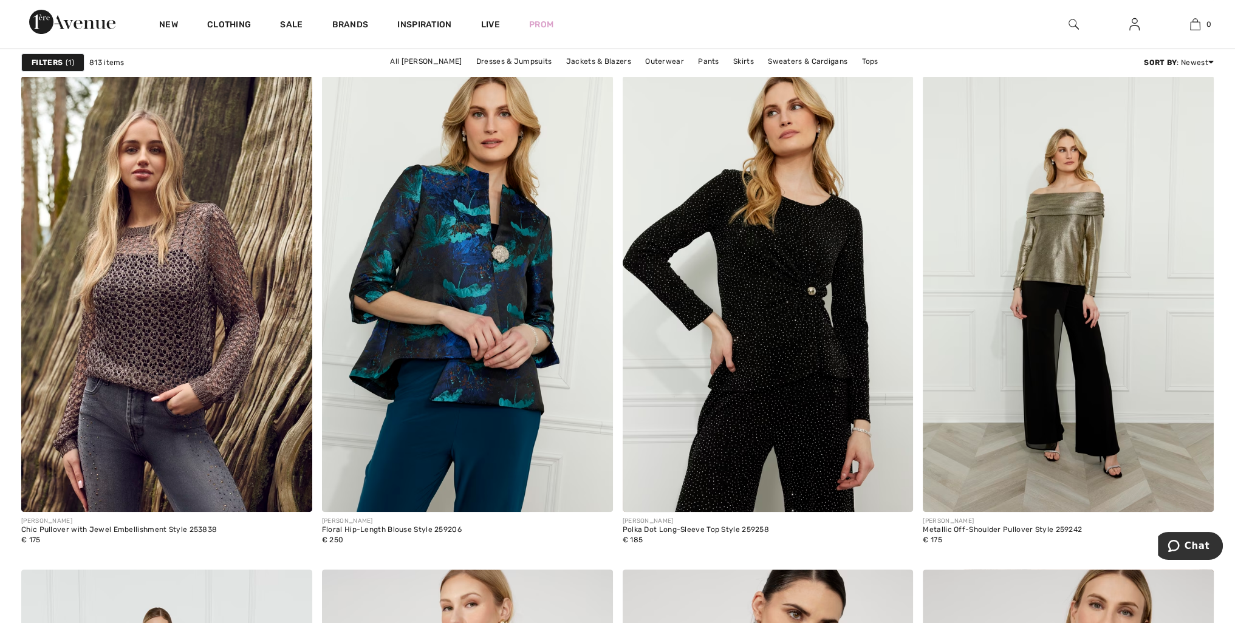
scroll to position [6498, 0]
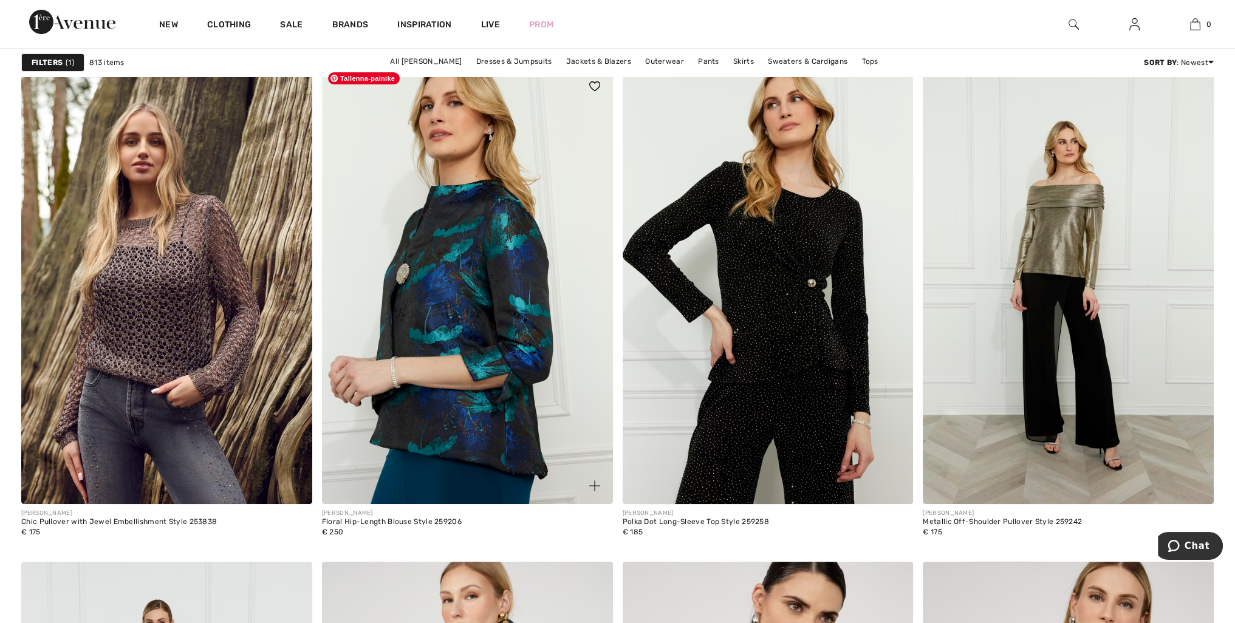
click at [504, 269] on img at bounding box center [467, 286] width 291 height 436
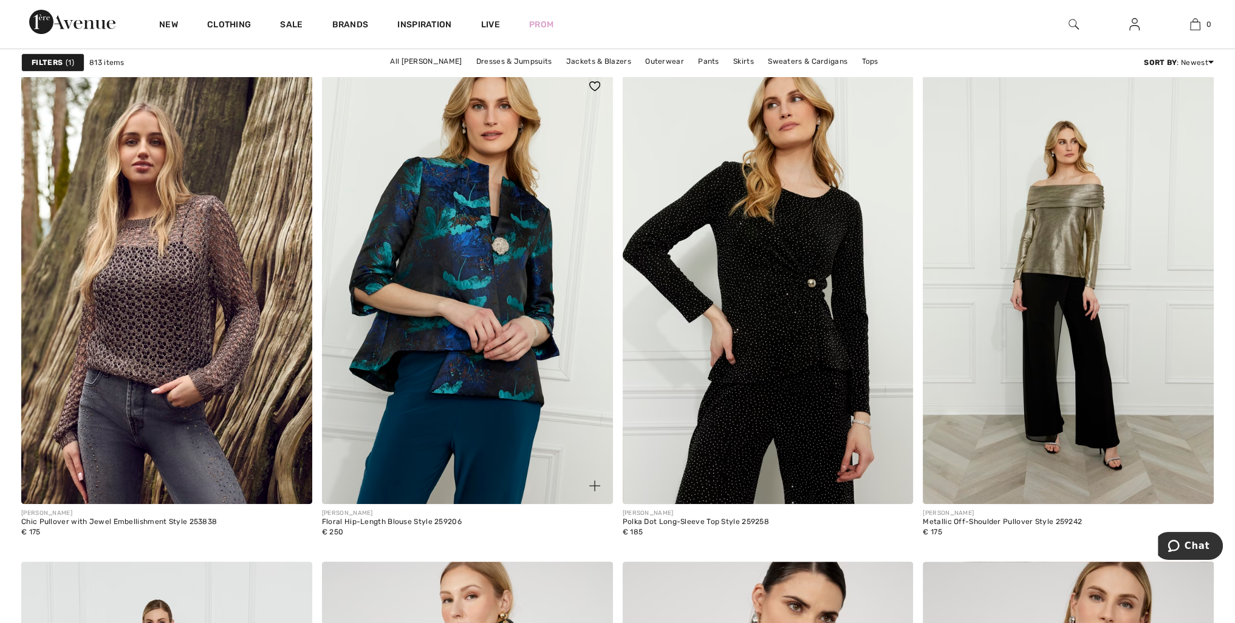
click at [596, 483] on img at bounding box center [594, 485] width 11 height 11
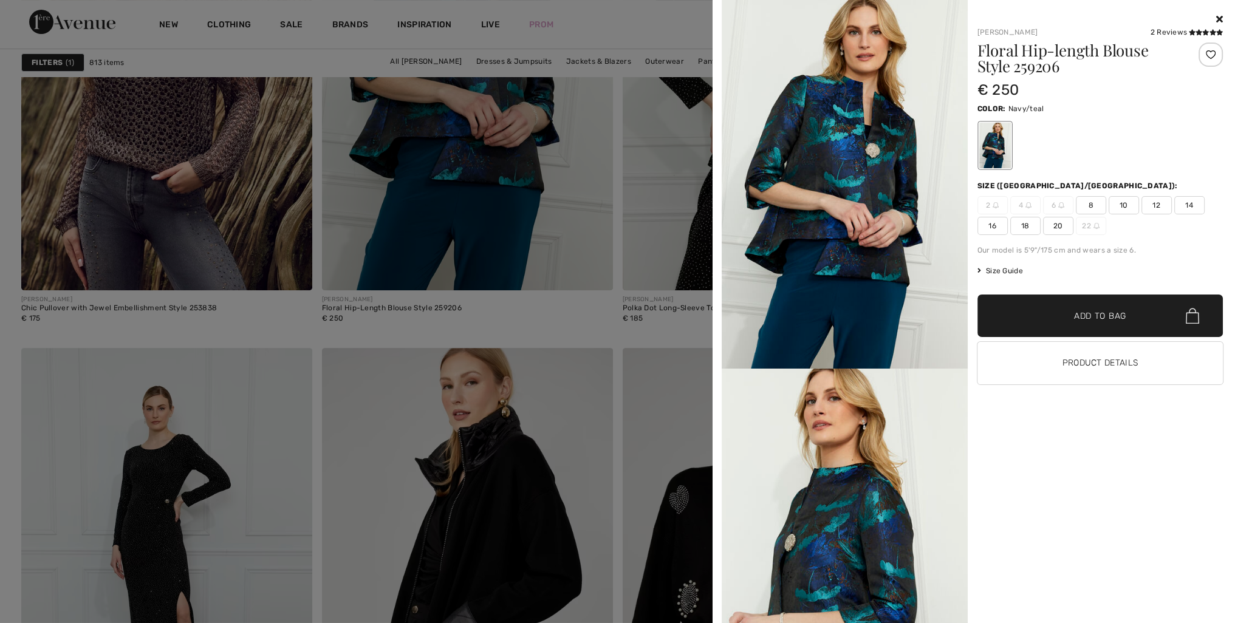
scroll to position [6801, 0]
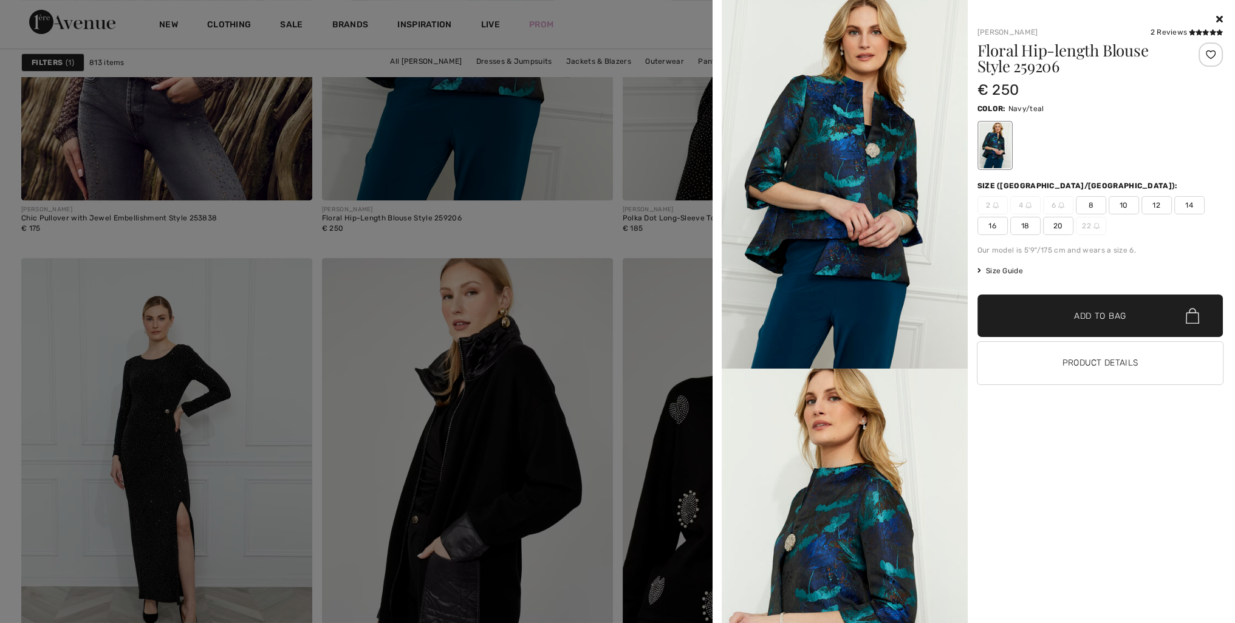
click at [1218, 15] on icon at bounding box center [1219, 19] width 7 height 10
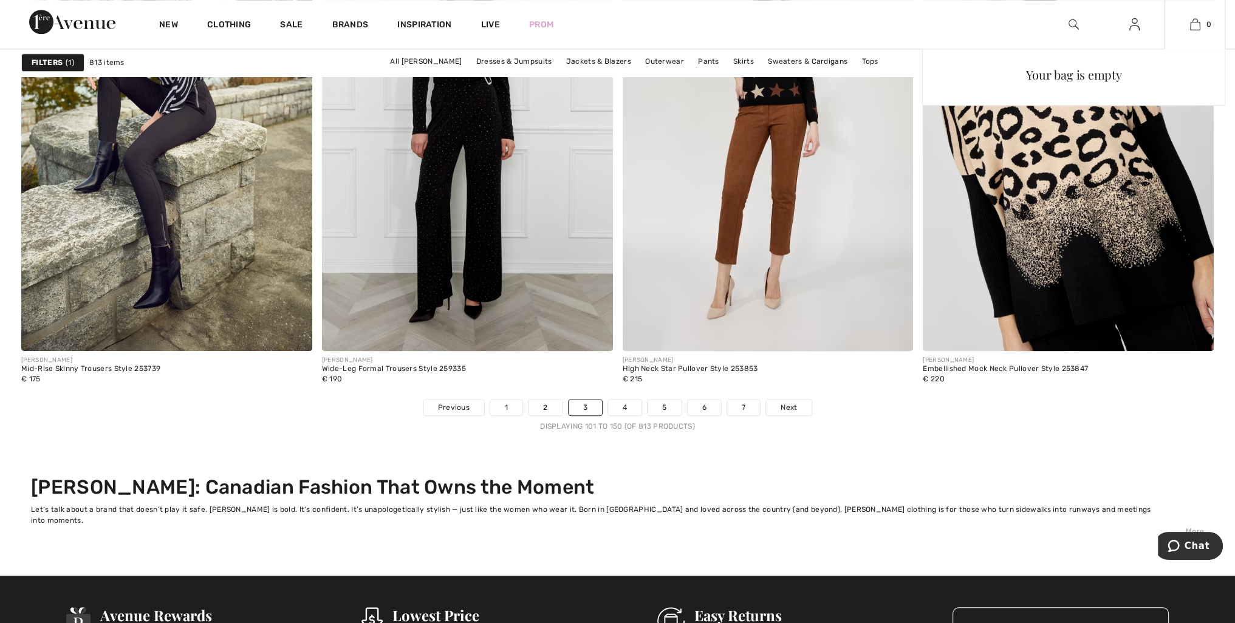
scroll to position [7712, 0]
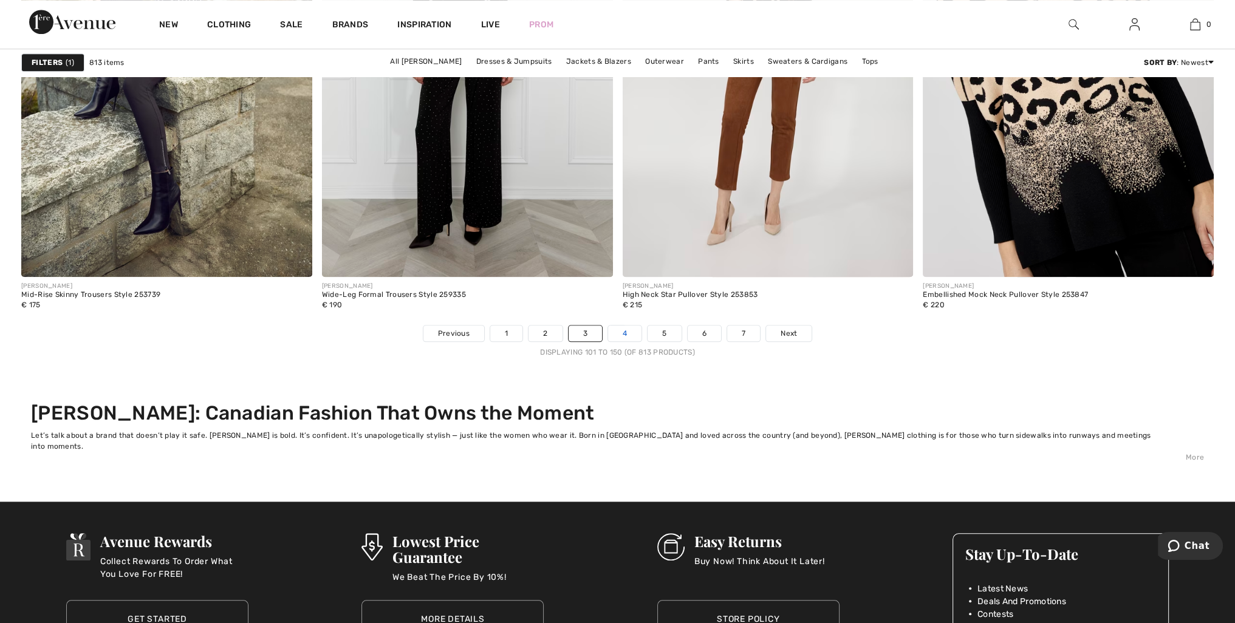
click at [621, 327] on link "4" at bounding box center [624, 333] width 33 height 16
click at [622, 329] on link "4" at bounding box center [624, 333] width 33 height 16
click at [792, 328] on span "Next" at bounding box center [788, 333] width 16 height 11
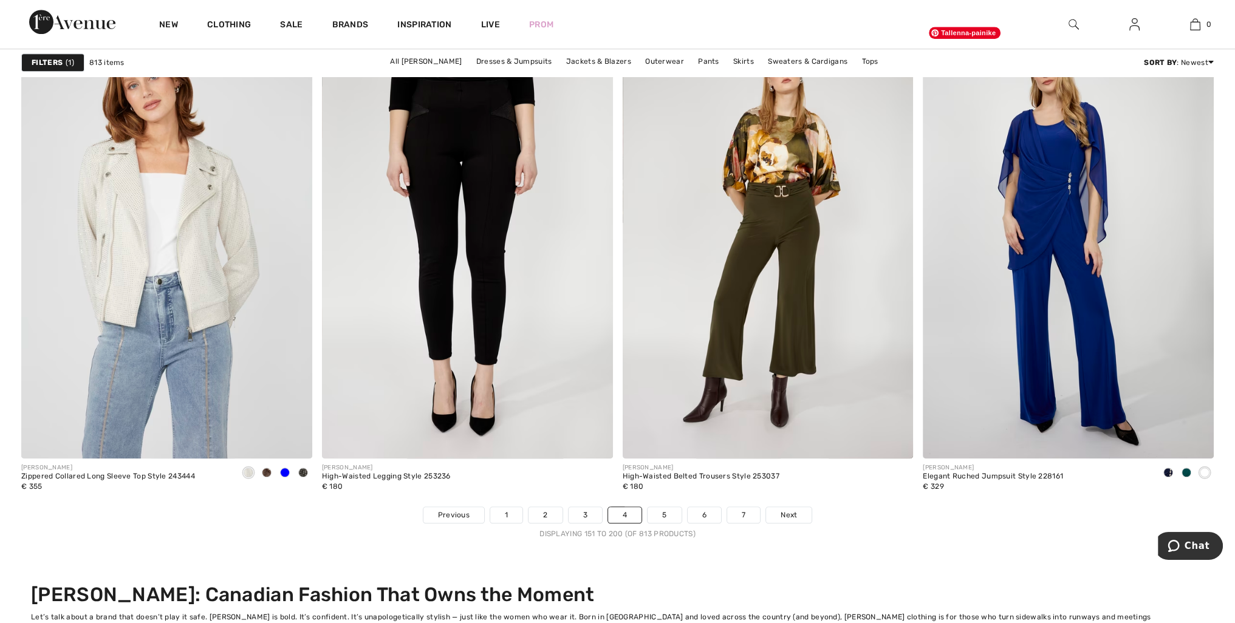
scroll to position [7591, 0]
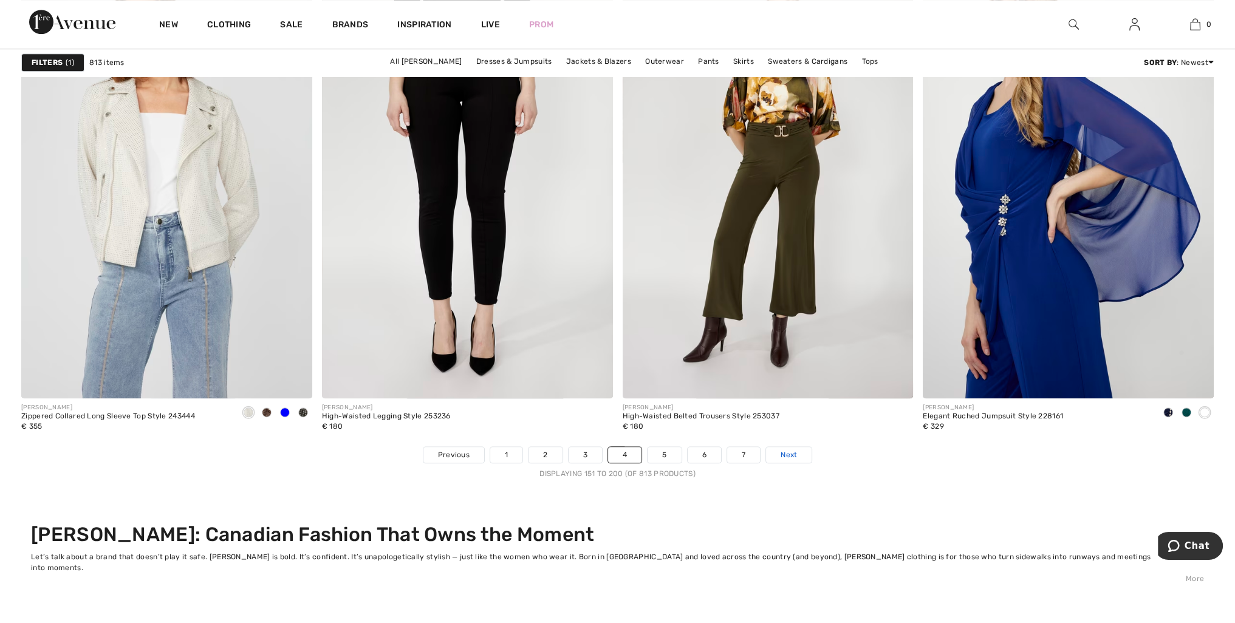
click at [791, 452] on span "Next" at bounding box center [788, 454] width 16 height 11
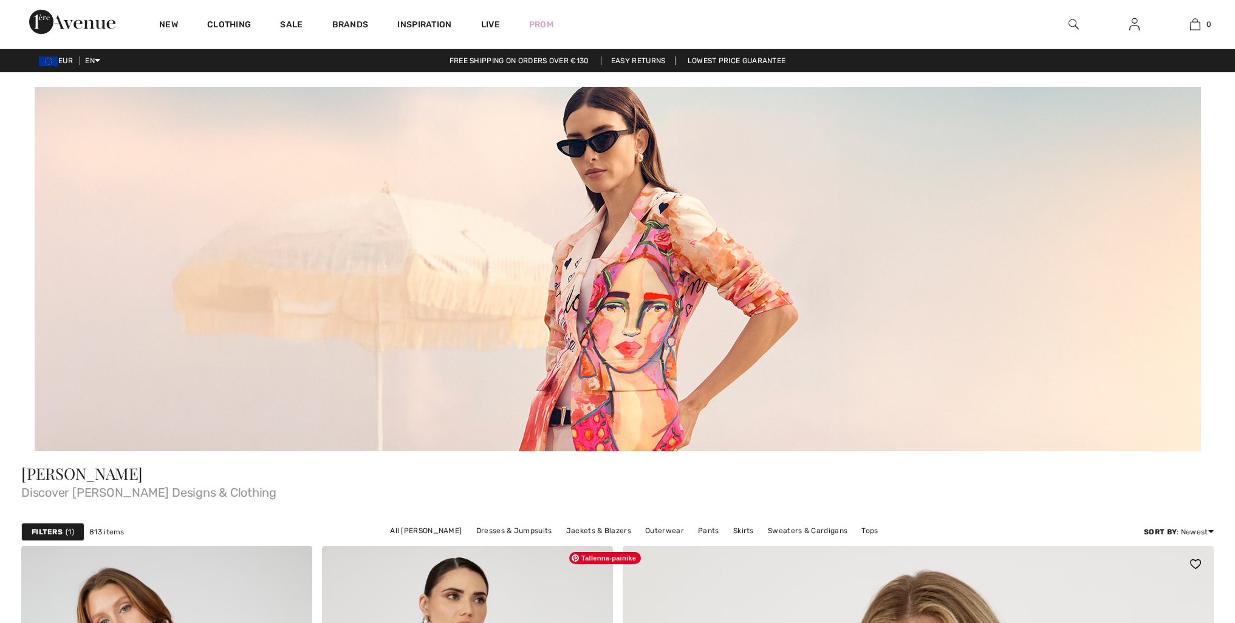
checkbox input "true"
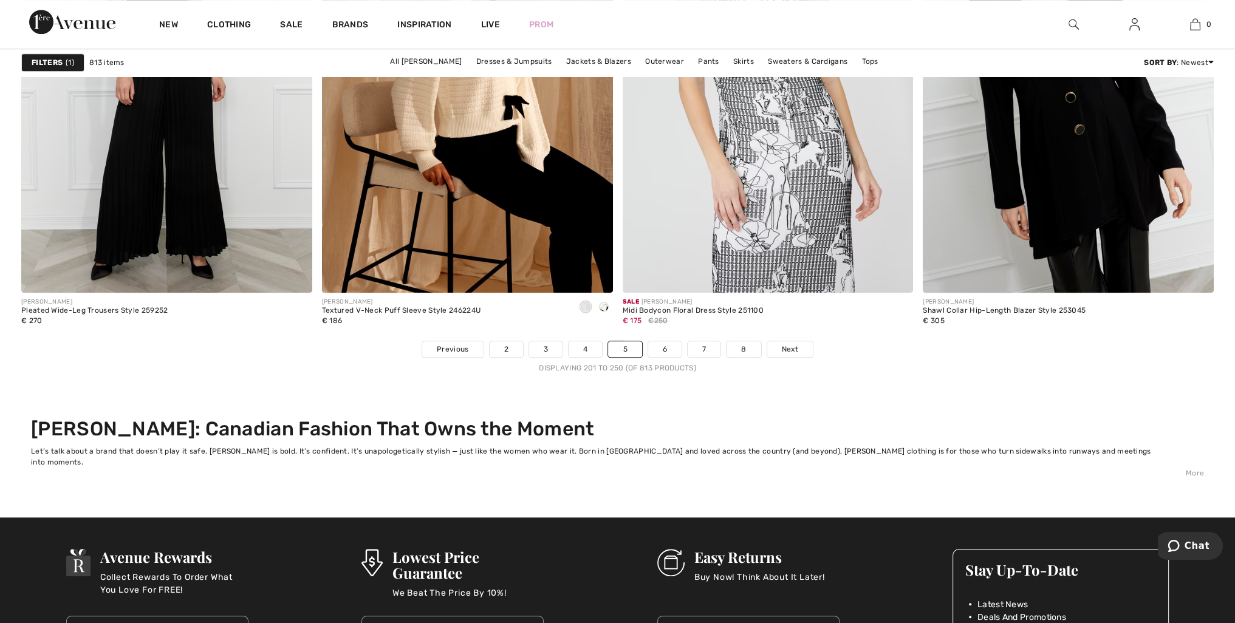
scroll to position [7834, 0]
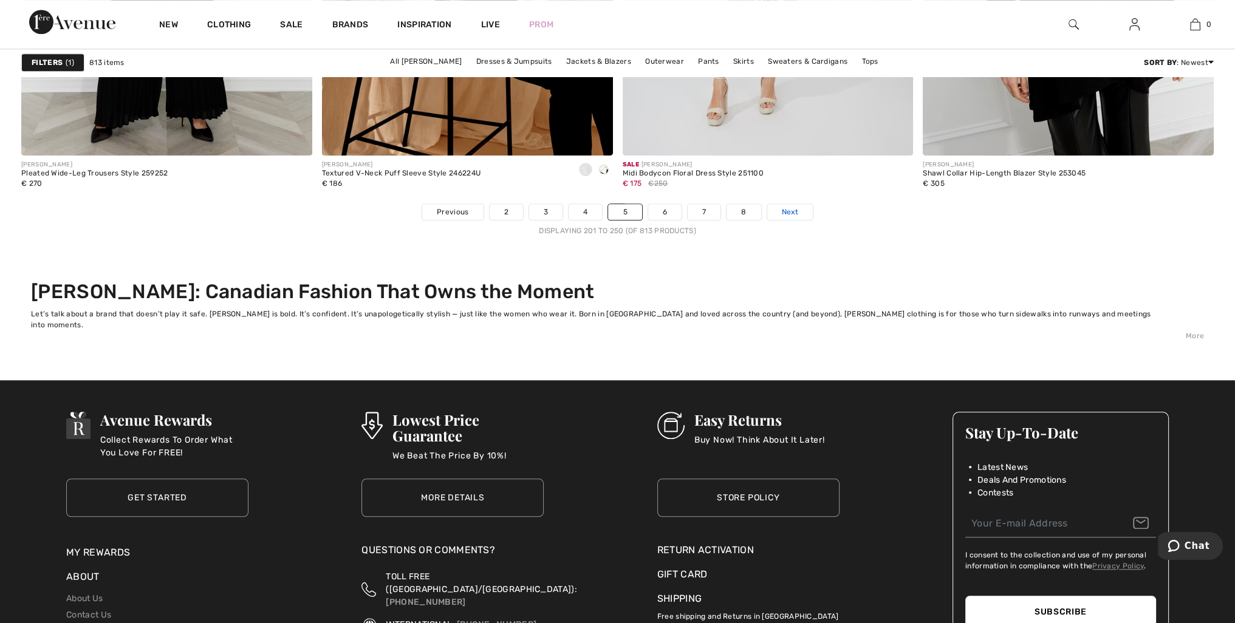
click at [791, 211] on span "Next" at bounding box center [790, 211] width 16 height 11
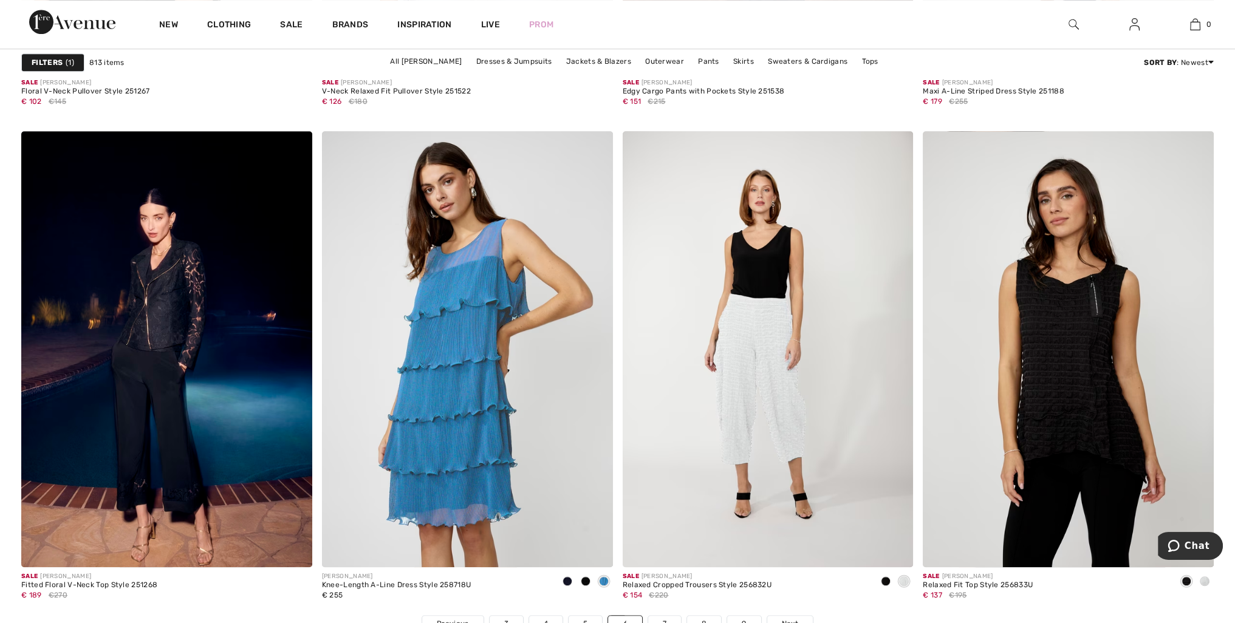
scroll to position [7591, 0]
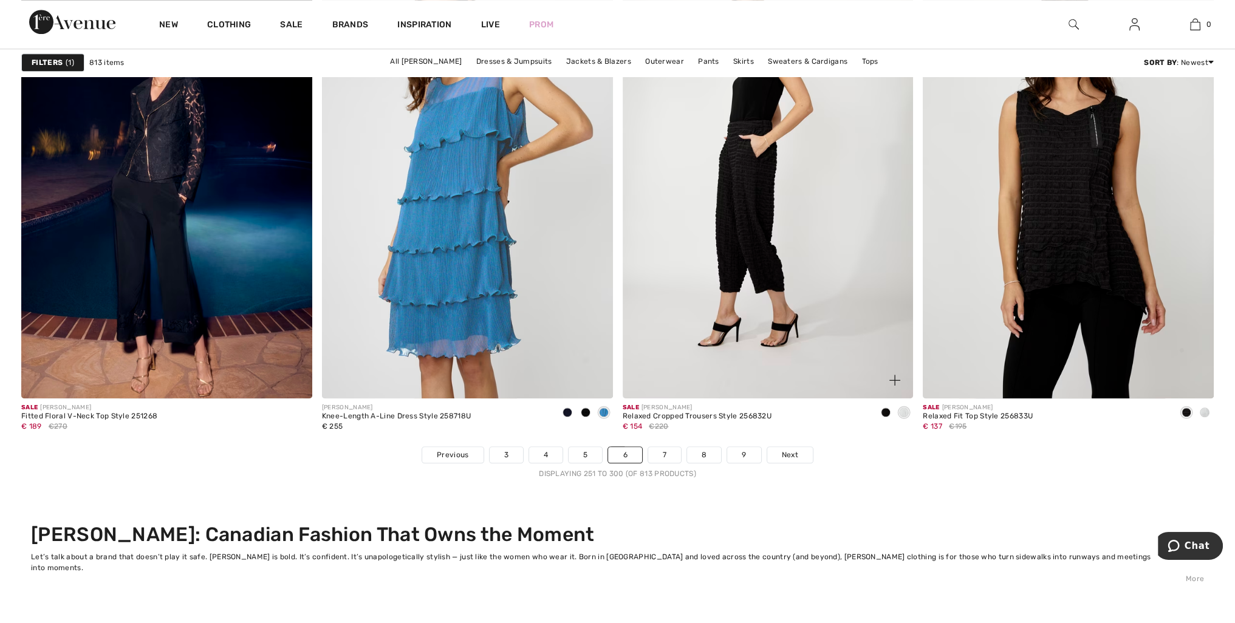
click at [757, 232] on img at bounding box center [767, 180] width 291 height 436
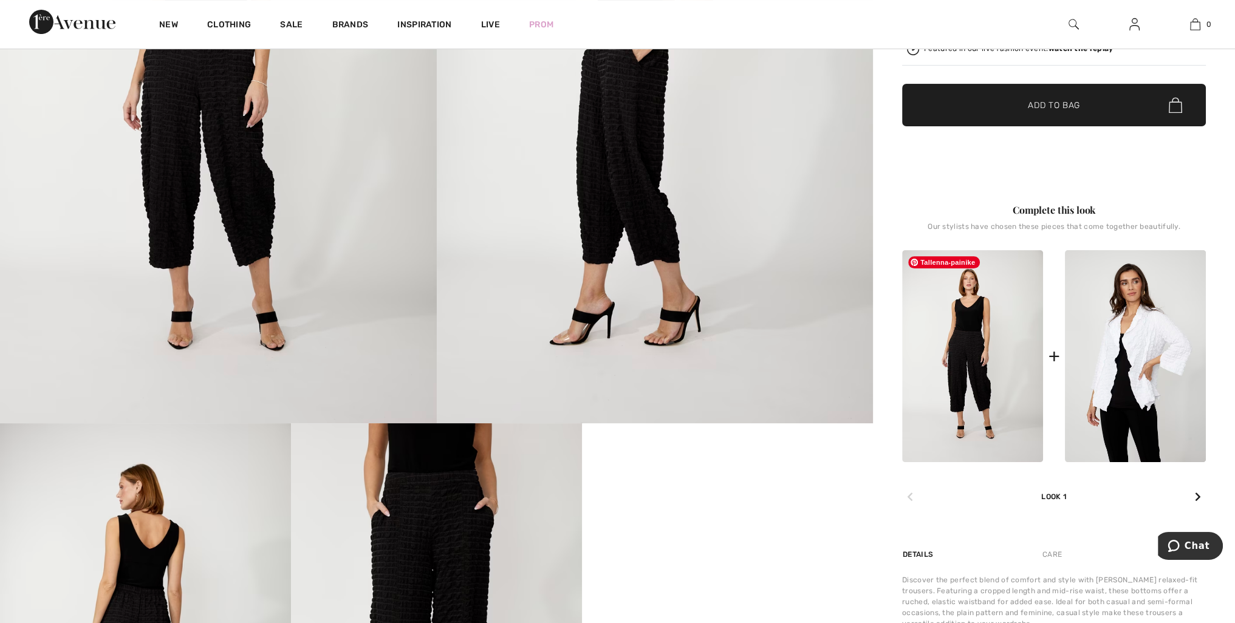
scroll to position [547, 0]
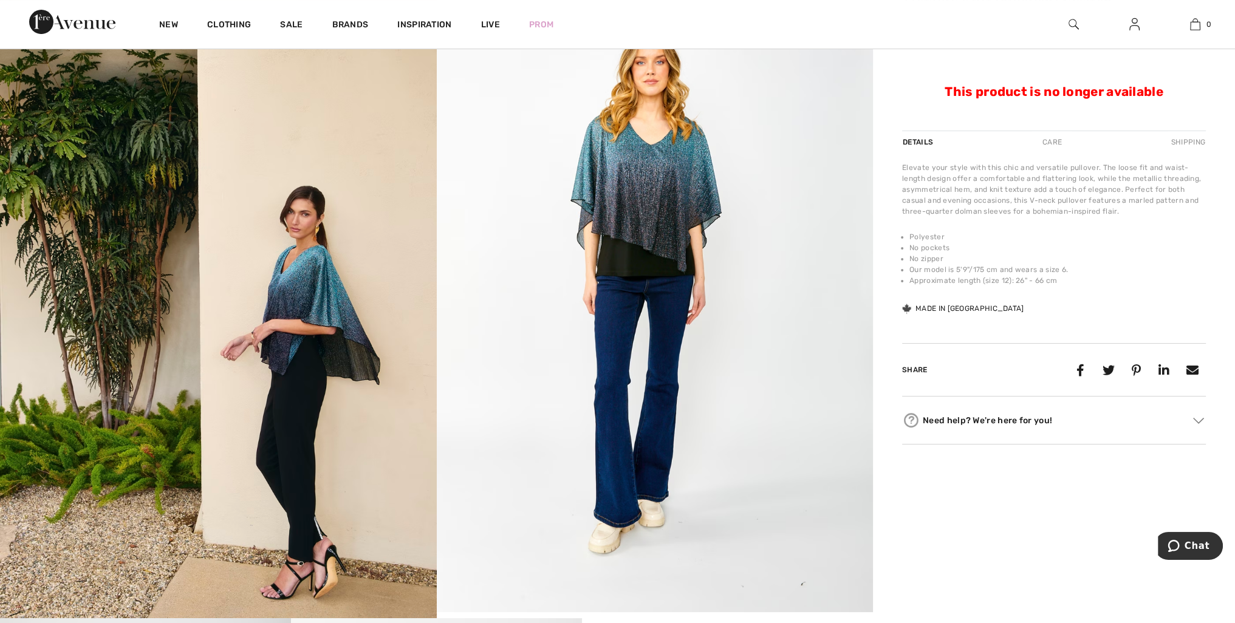
scroll to position [121, 0]
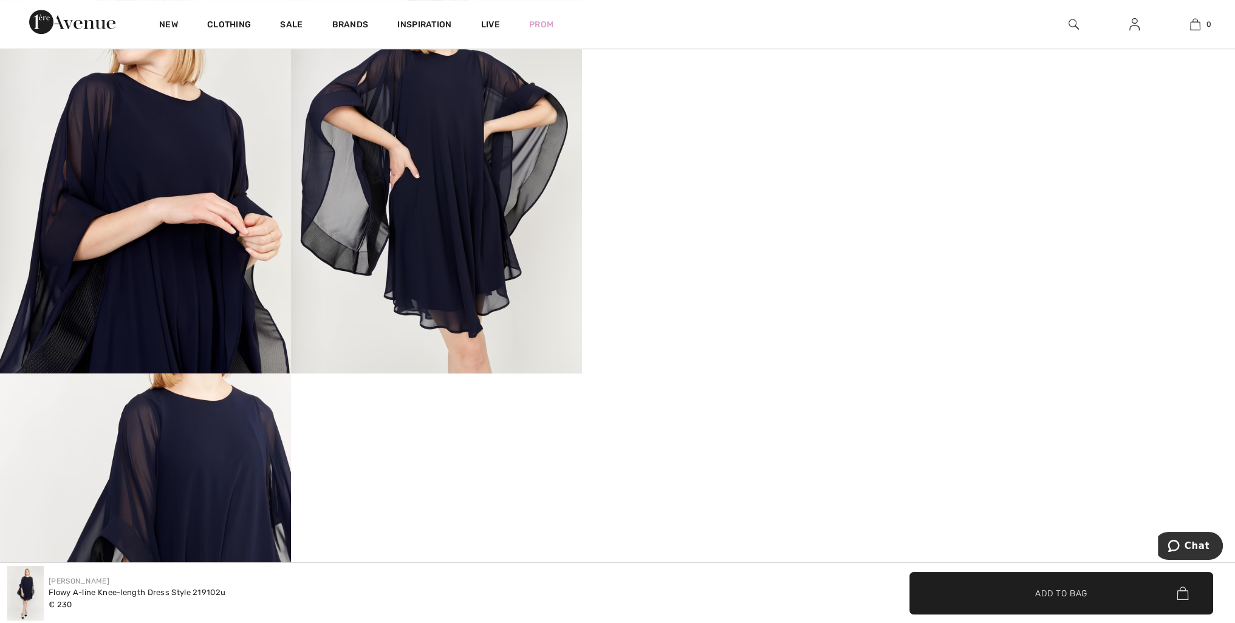
scroll to position [607, 0]
